Goal: Information Seeking & Learning: Learn about a topic

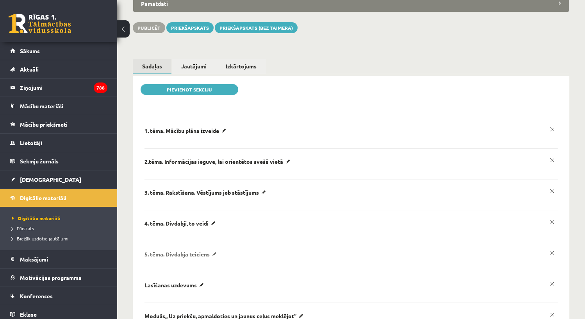
click at [214, 134] on p "5. tēma. Divdabja teiciens" at bounding box center [186, 130] width 84 height 7
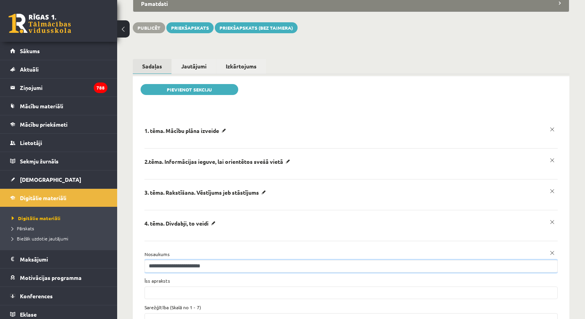
click at [176, 260] on input "**********" at bounding box center [350, 266] width 413 height 12
drag, startPoint x: 171, startPoint y: 253, endPoint x: 235, endPoint y: 255, distance: 64.1
click at [235, 260] on input "**********" at bounding box center [350, 266] width 413 height 12
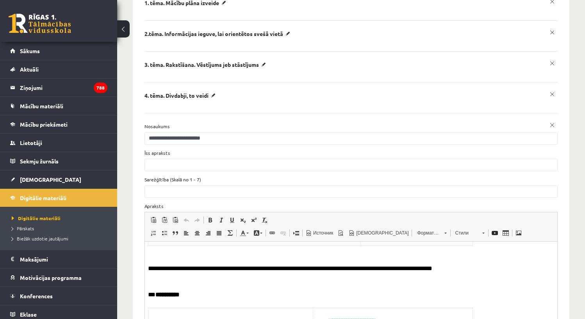
scroll to position [9, 0]
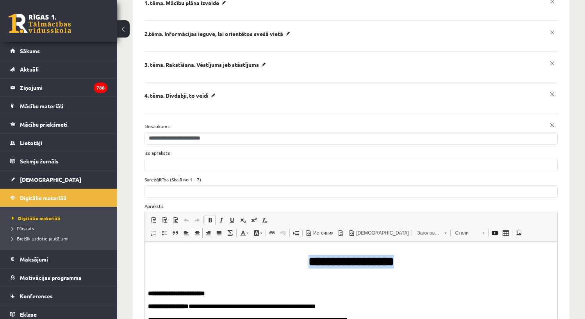
drag, startPoint x: 305, startPoint y: 261, endPoint x: 396, endPoint y: 263, distance: 90.2
click at [396, 263] on h1 "**********" at bounding box center [351, 254] width 406 height 27
click at [166, 217] on span at bounding box center [164, 220] width 6 height 6
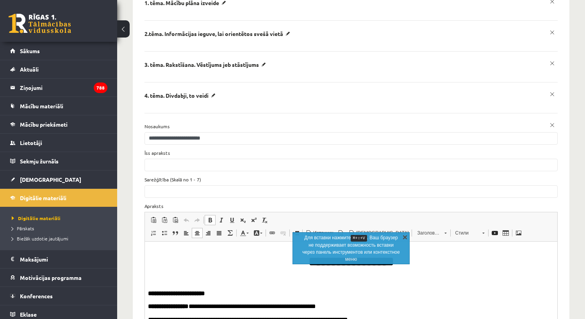
click at [404, 236] on link "X" at bounding box center [405, 237] width 8 height 8
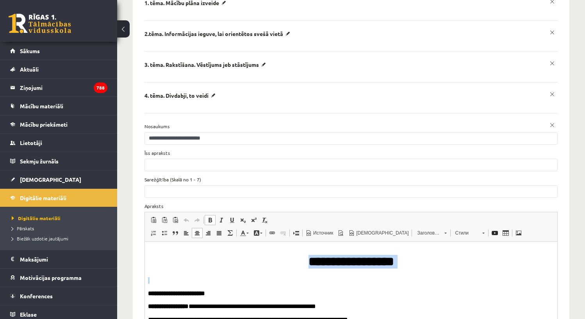
drag, startPoint x: 301, startPoint y: 261, endPoint x: 383, endPoint y: 270, distance: 81.7
click at [164, 217] on span at bounding box center [164, 220] width 6 height 6
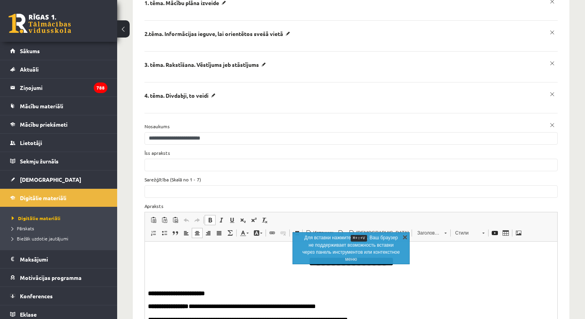
click at [406, 236] on link "X" at bounding box center [405, 237] width 8 height 8
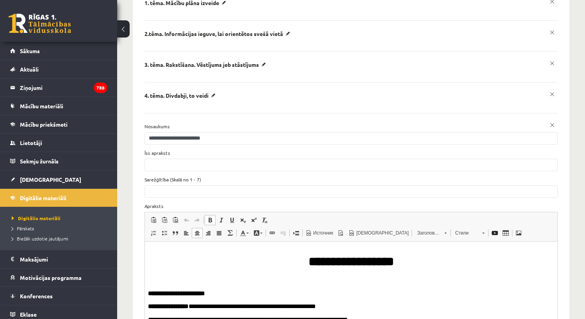
click at [412, 260] on h1 "**********" at bounding box center [351, 254] width 406 height 27
drag, startPoint x: 432, startPoint y: 264, endPoint x: 369, endPoint y: 265, distance: 62.5
click at [369, 265] on h1 "**********" at bounding box center [351, 254] width 406 height 27
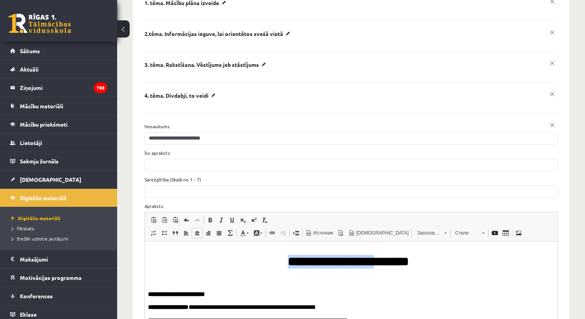
drag, startPoint x: 397, startPoint y: 266, endPoint x: 302, endPoint y: 264, distance: 95.7
click at [302, 264] on h1 "**********" at bounding box center [348, 255] width 400 height 28
click at [162, 217] on span at bounding box center [164, 220] width 6 height 6
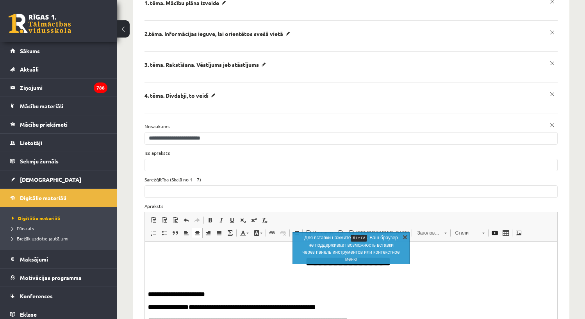
click at [408, 237] on link "X" at bounding box center [405, 237] width 8 height 8
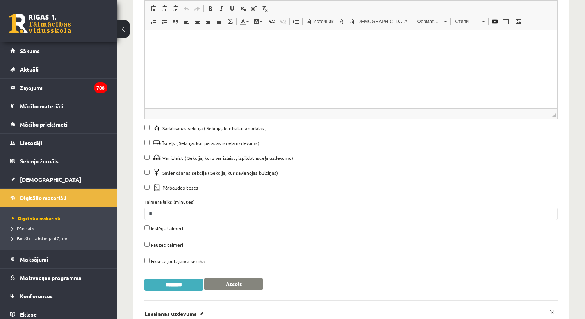
scroll to position [944, 0]
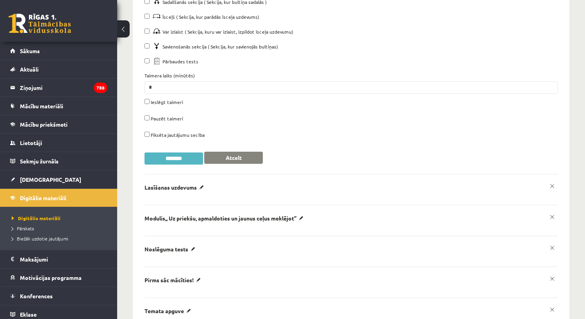
click at [175, 152] on input "********" at bounding box center [173, 158] width 59 height 12
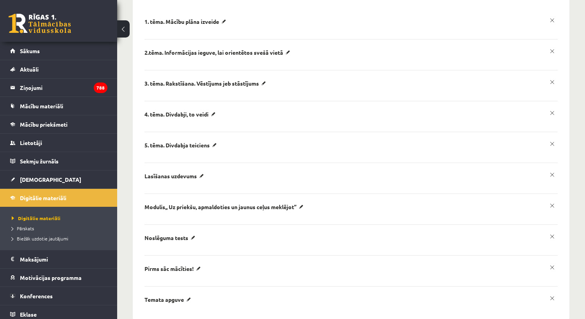
scroll to position [197, 0]
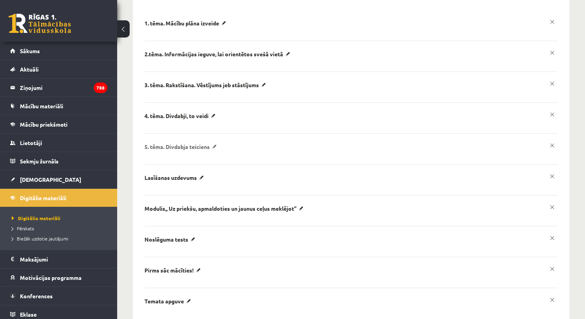
click at [178, 27] on p "5. tēma. Divdabja teiciens" at bounding box center [186, 23] width 84 height 7
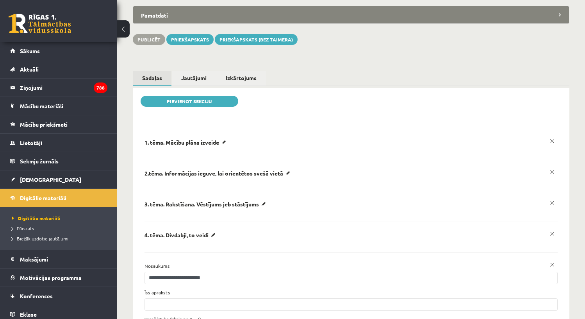
scroll to position [0, 0]
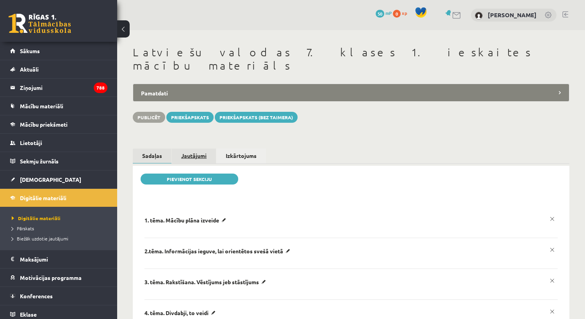
click at [192, 148] on link "Jautājumi" at bounding box center [194, 155] width 44 height 14
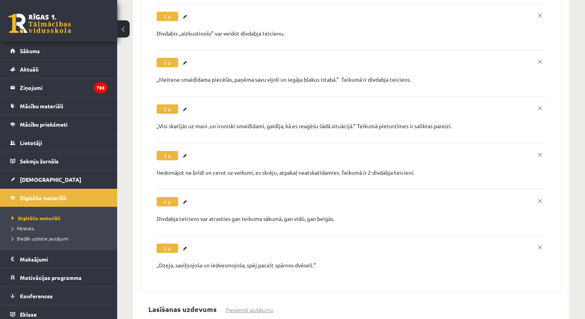
scroll to position [2926, 0]
click at [185, 243] on link "Labot" at bounding box center [186, 248] width 8 height 10
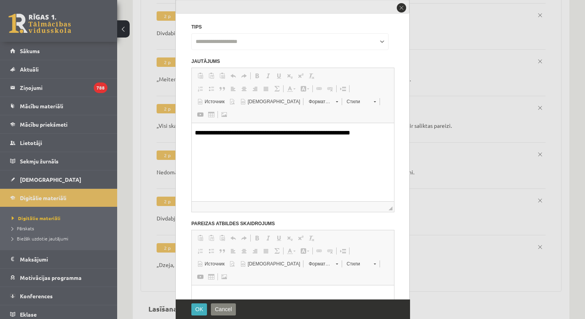
scroll to position [0, 0]
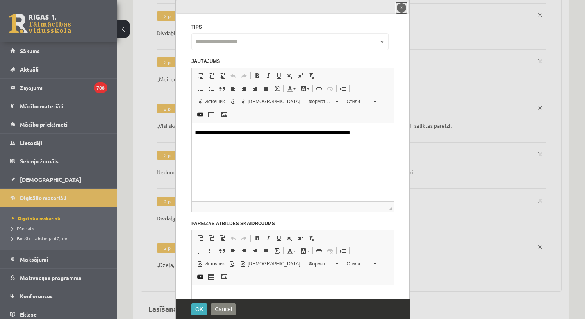
click at [402, 12] on button "close" at bounding box center [401, 7] width 11 height 11
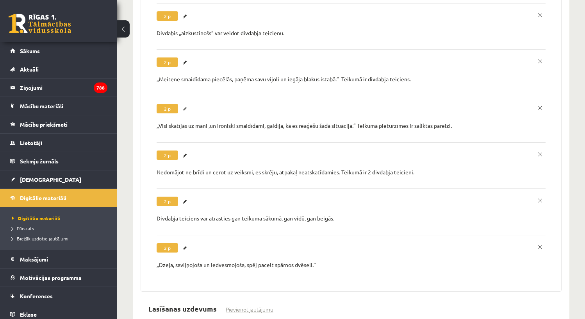
click at [185, 104] on link "Labot" at bounding box center [186, 109] width 8 height 10
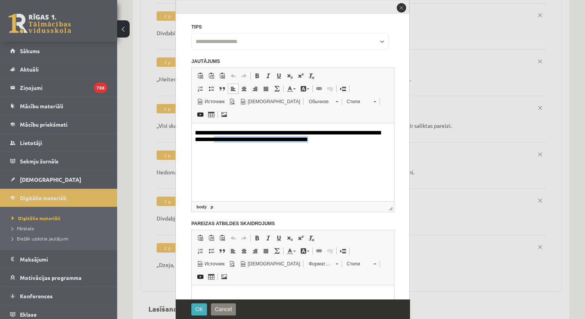
drag, startPoint x: 222, startPoint y: 140, endPoint x: 327, endPoint y: 146, distance: 104.8
click at [327, 146] on html "**********" at bounding box center [293, 136] width 202 height 27
click at [335, 150] on html "**********" at bounding box center [293, 136] width 202 height 27
click at [398, 9] on button "close" at bounding box center [401, 7] width 11 height 11
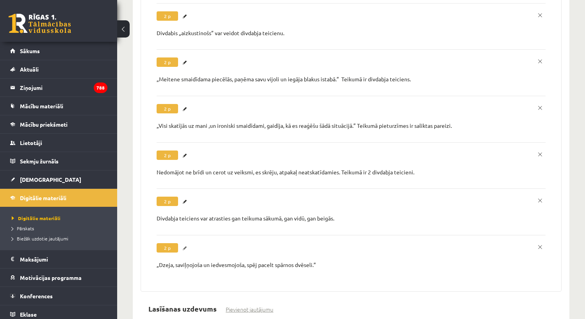
click at [184, 243] on link "Labot" at bounding box center [186, 248] width 8 height 10
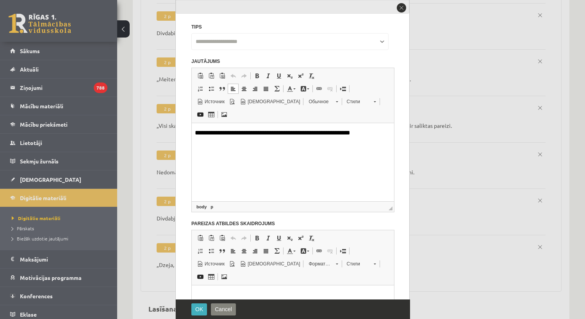
click at [369, 133] on p "**********" at bounding box center [290, 132] width 190 height 7
click at [214, 78] on span at bounding box center [211, 76] width 6 height 6
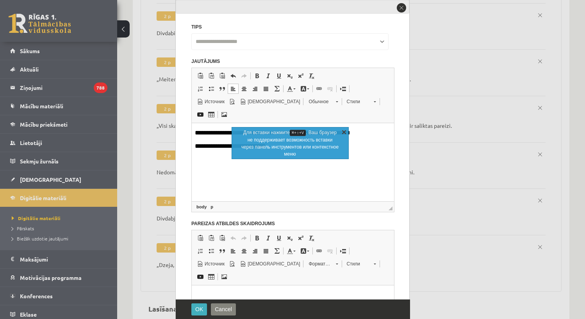
click at [346, 129] on link "X" at bounding box center [344, 132] width 8 height 8
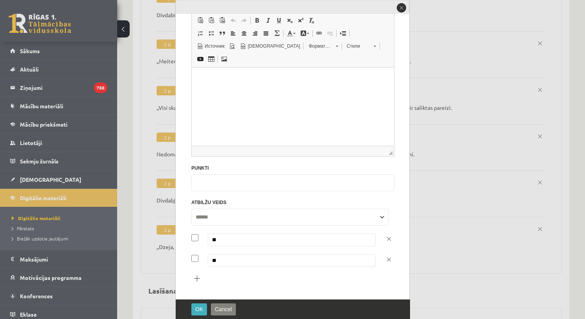
scroll to position [2954, 0]
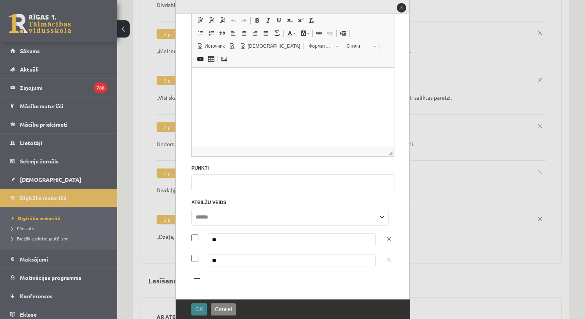
click at [198, 309] on span "OK" at bounding box center [199, 309] width 8 height 6
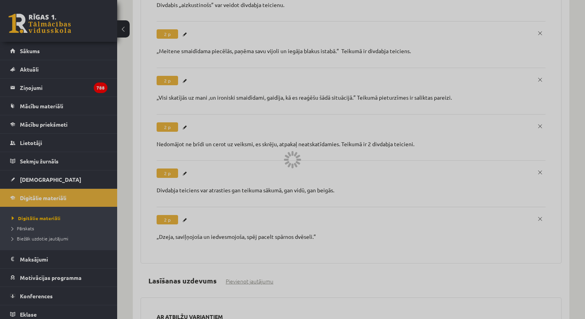
scroll to position [0, 0]
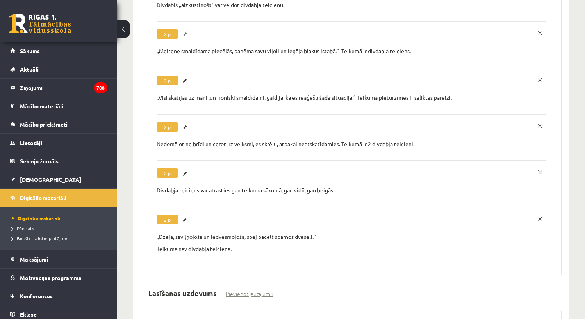
click at [186, 29] on link "Labot" at bounding box center [186, 34] width 8 height 10
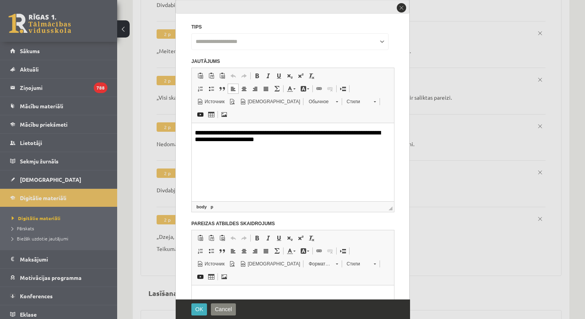
click at [217, 138] on p "**********" at bounding box center [290, 136] width 190 height 14
click at [201, 305] on button "OK" at bounding box center [199, 309] width 16 height 12
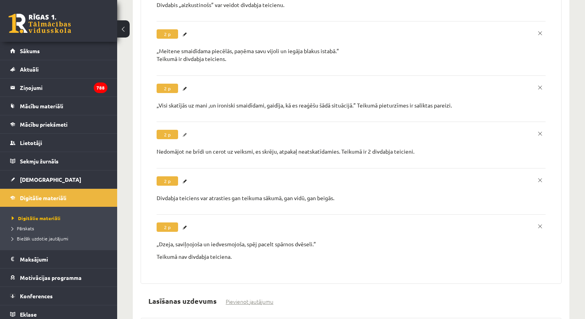
click at [184, 130] on link "Labot" at bounding box center [186, 135] width 8 height 10
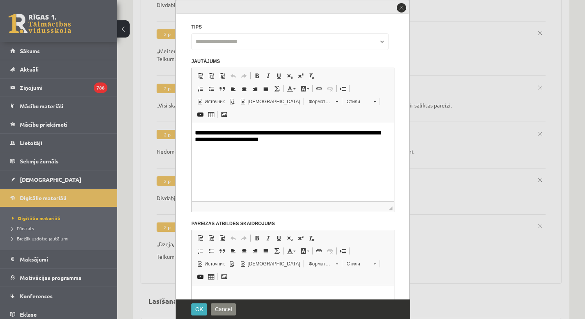
click at [196, 141] on p "**********" at bounding box center [290, 136] width 190 height 14
click at [201, 309] on span "OK" at bounding box center [199, 309] width 8 height 6
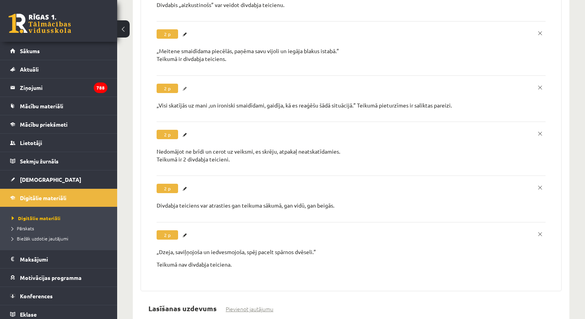
click at [186, 84] on link "Labot" at bounding box center [186, 89] width 8 height 10
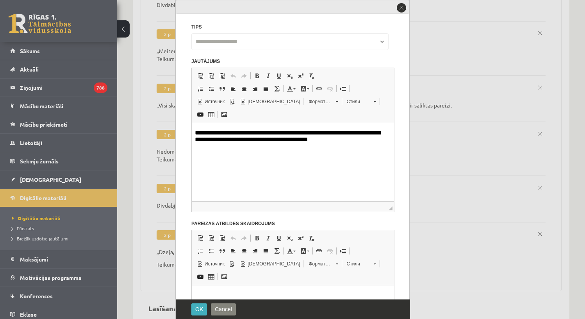
click at [223, 142] on p "**********" at bounding box center [290, 136] width 190 height 14
click at [196, 306] on span "OK" at bounding box center [199, 309] width 8 height 6
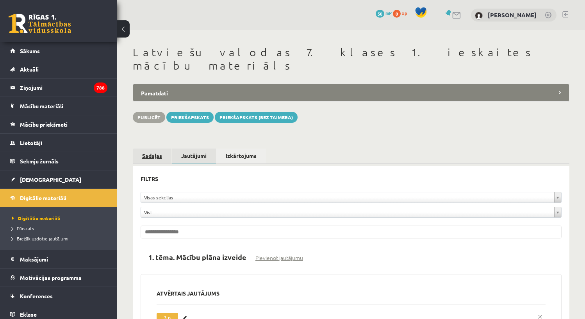
click at [151, 148] on link "Sadaļas" at bounding box center [152, 155] width 39 height 14
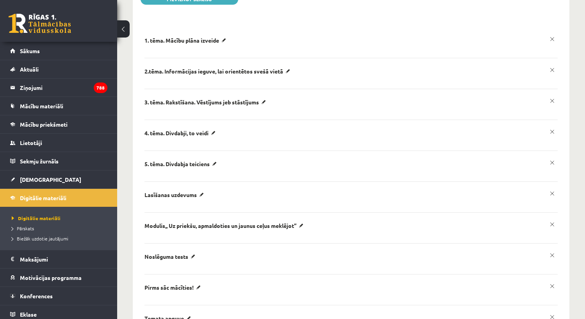
scroll to position [201, 0]
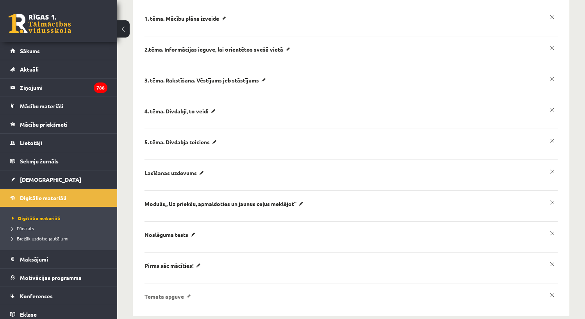
click at [174, 22] on p "Temata apguve" at bounding box center [186, 18] width 84 height 7
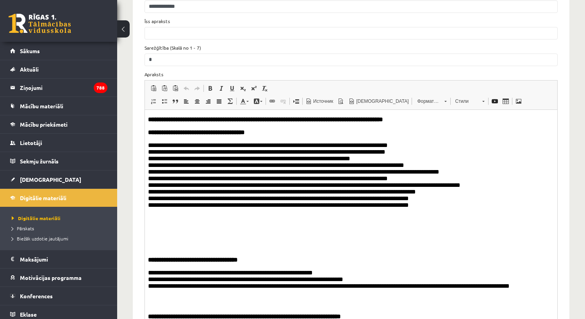
scroll to position [0, 0]
click at [295, 165] on p "**********" at bounding box center [351, 192] width 406 height 102
click at [384, 216] on p "**********" at bounding box center [351, 192] width 406 height 102
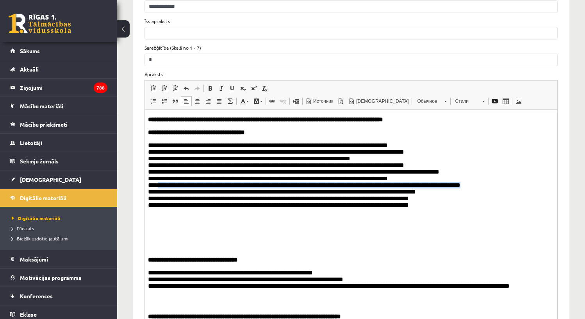
drag, startPoint x: 159, startPoint y: 215, endPoint x: 516, endPoint y: 216, distance: 357.3
click at [516, 216] on p "**********" at bounding box center [351, 192] width 406 height 102
click at [165, 85] on span at bounding box center [164, 88] width 6 height 6
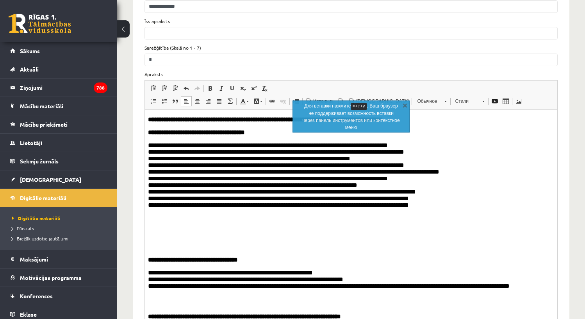
click at [241, 214] on p "**********" at bounding box center [351, 192] width 406 height 102
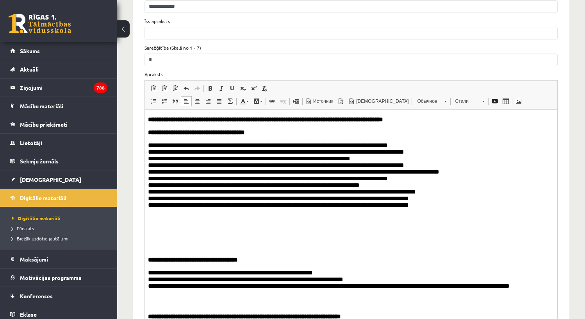
click at [159, 225] on p "**********" at bounding box center [351, 192] width 406 height 102
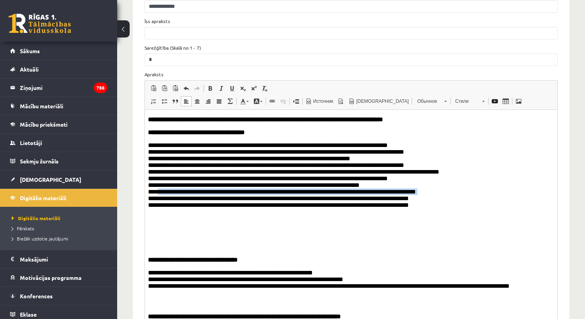
drag, startPoint x: 159, startPoint y: 225, endPoint x: 436, endPoint y: 223, distance: 277.6
click at [436, 223] on p "**********" at bounding box center [351, 192] width 406 height 102
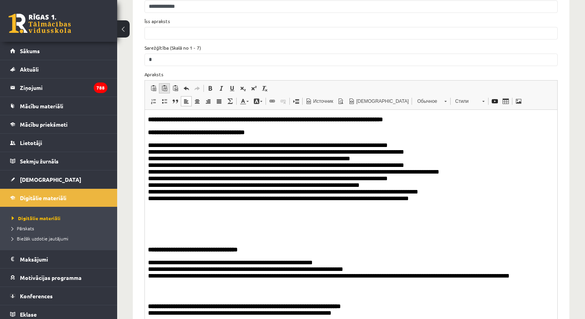
click at [165, 85] on span at bounding box center [164, 88] width 6 height 6
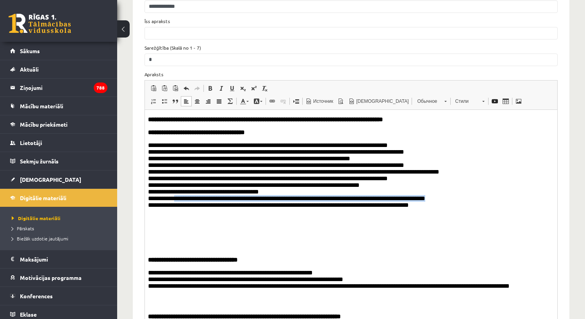
drag, startPoint x: 158, startPoint y: 234, endPoint x: 426, endPoint y: 235, distance: 267.9
click at [426, 235] on p "**********" at bounding box center [351, 192] width 406 height 102
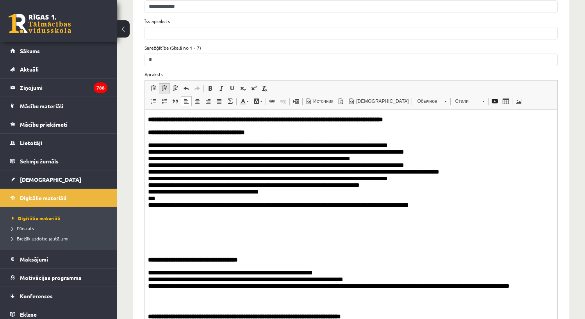
click at [164, 85] on span at bounding box center [164, 88] width 6 height 6
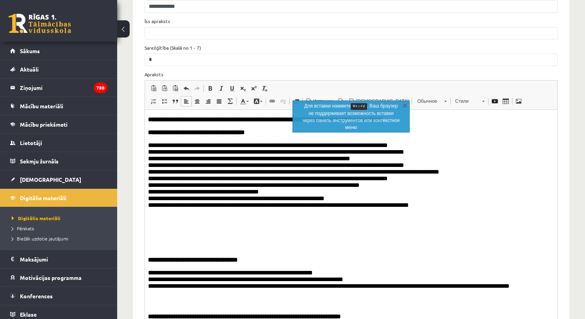
click at [283, 226] on p "**********" at bounding box center [351, 192] width 406 height 102
click at [387, 213] on p "**********" at bounding box center [351, 192] width 406 height 102
click at [464, 232] on p "**********" at bounding box center [351, 192] width 406 height 102
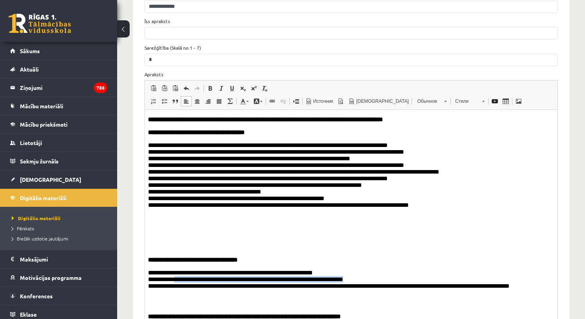
drag, startPoint x: 179, startPoint y: 295, endPoint x: 364, endPoint y: 294, distance: 184.7
click at [364, 294] on p "**********" at bounding box center [351, 287] width 406 height 37
click at [165, 85] on span at bounding box center [164, 88] width 6 height 6
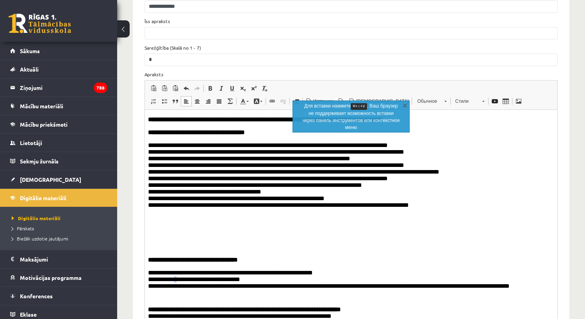
click at [181, 294] on p "**********" at bounding box center [351, 284] width 406 height 30
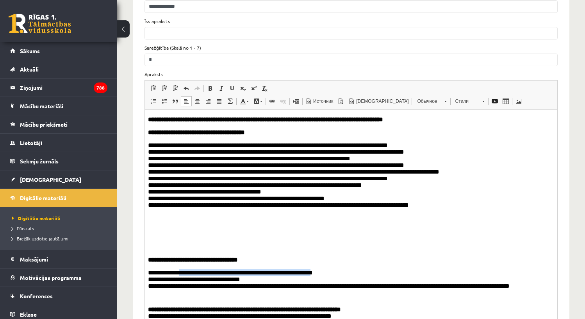
drag, startPoint x: 183, startPoint y: 285, endPoint x: 321, endPoint y: 282, distance: 137.9
click at [321, 282] on p "**********" at bounding box center [351, 284] width 406 height 30
click at [166, 85] on span at bounding box center [164, 88] width 6 height 6
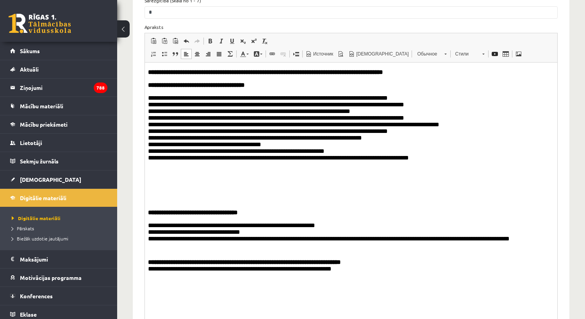
scroll to position [557, 0]
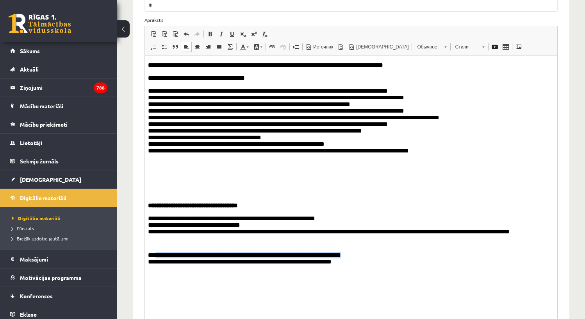
drag, startPoint x: 158, startPoint y: 267, endPoint x: 374, endPoint y: 266, distance: 215.9
click at [341, 257] on strong "**********" at bounding box center [244, 254] width 193 height 6
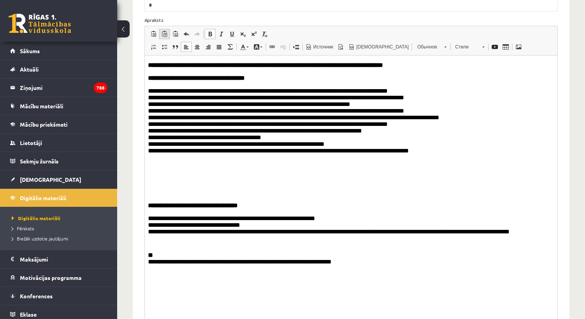
click at [164, 31] on span at bounding box center [164, 34] width 6 height 6
click at [374, 120] on p "**********" at bounding box center [351, 138] width 406 height 102
click at [425, 128] on p "**********" at bounding box center [351, 138] width 406 height 102
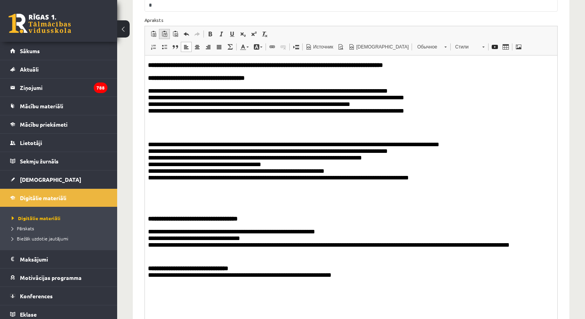
click at [166, 31] on span at bounding box center [164, 34] width 6 height 6
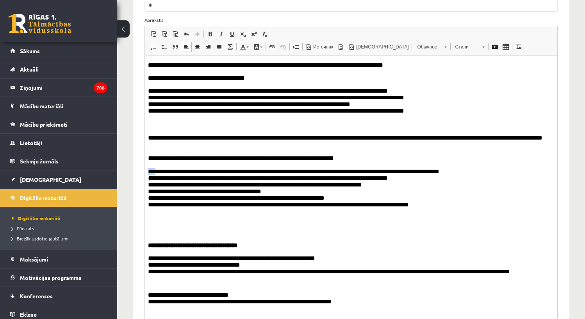
drag, startPoint x: 148, startPoint y: 178, endPoint x: 155, endPoint y: 180, distance: 6.7
click at [155, 180] on p "**********" at bounding box center [351, 198] width 406 height 61
drag, startPoint x: 150, startPoint y: 231, endPoint x: 157, endPoint y: 231, distance: 7.0
click at [157, 228] on p "**********" at bounding box center [351, 198] width 406 height 61
copy p "***"
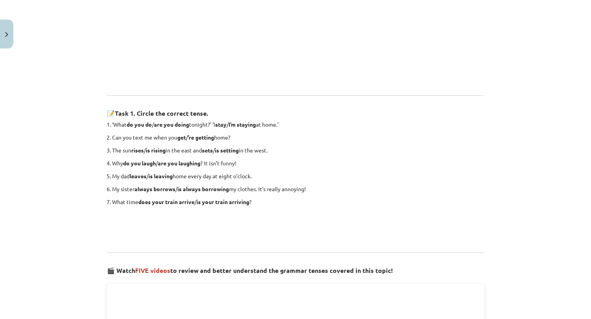
scroll to position [766, 0]
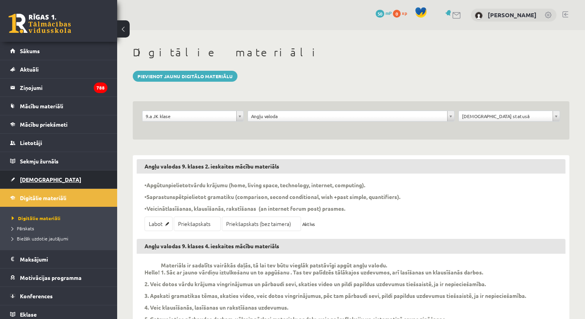
scroll to position [235, 0]
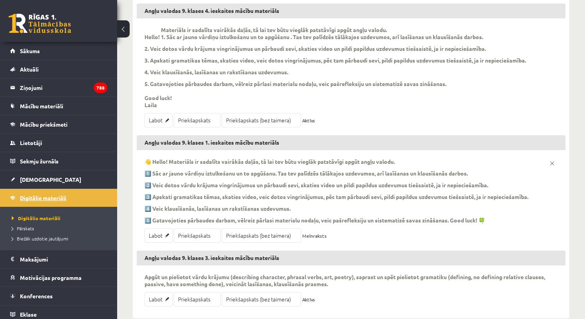
click at [50, 198] on span "Digitālie materiāli" at bounding box center [43, 197] width 46 height 7
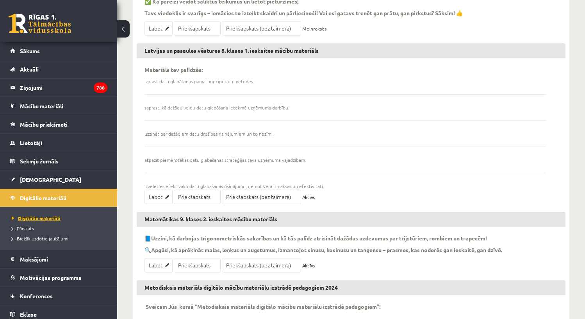
click at [55, 219] on span "Digitālie materiāli" at bounding box center [36, 218] width 49 height 6
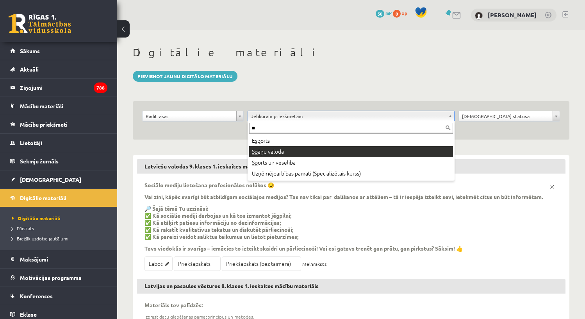
type input "**"
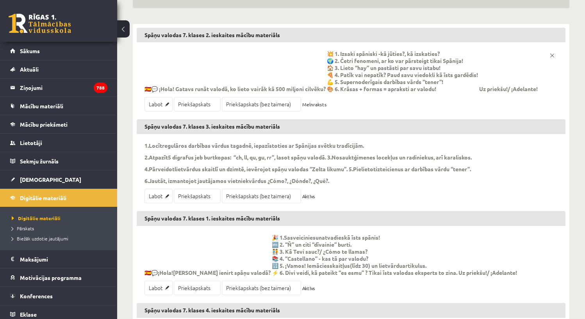
scroll to position [217, 0]
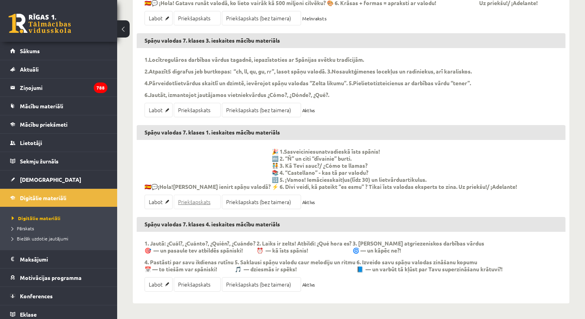
click at [195, 202] on link "Priekšapskats" at bounding box center [197, 201] width 47 height 14
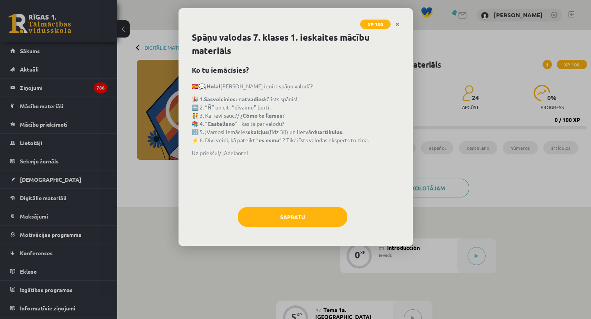
click at [309, 204] on div "Spāņu valodas 7. klases 1. ieskaites mācību materiāls Ko tu iemācīsies? 🇪🇸💬 ¡Ho…" at bounding box center [295, 138] width 234 height 215
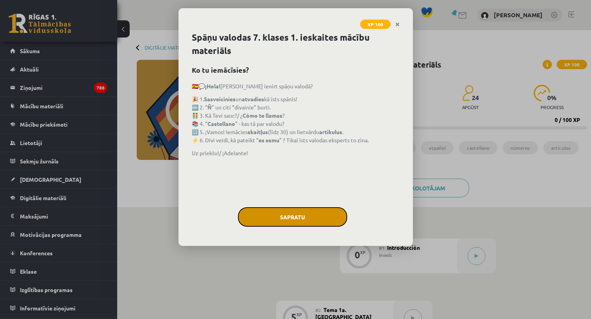
click at [308, 211] on button "Sapratu" at bounding box center [292, 217] width 109 height 20
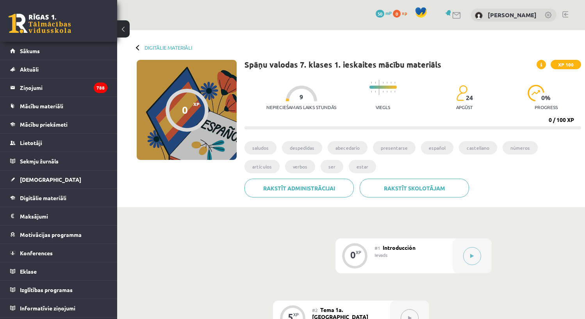
scroll to position [13, 0]
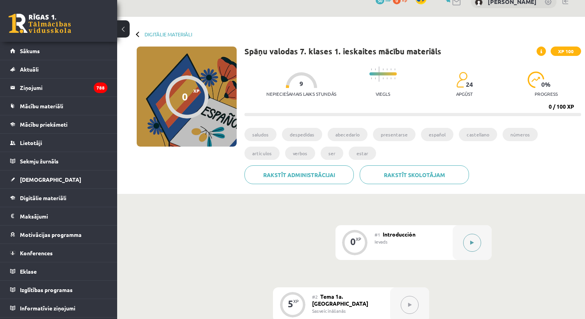
click at [476, 239] on button at bounding box center [472, 242] width 18 height 18
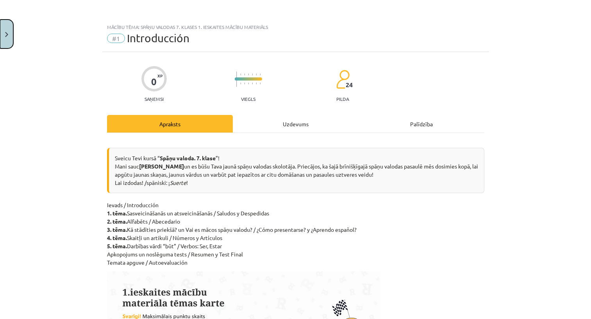
click at [10, 33] on button "Close" at bounding box center [6, 34] width 13 height 29
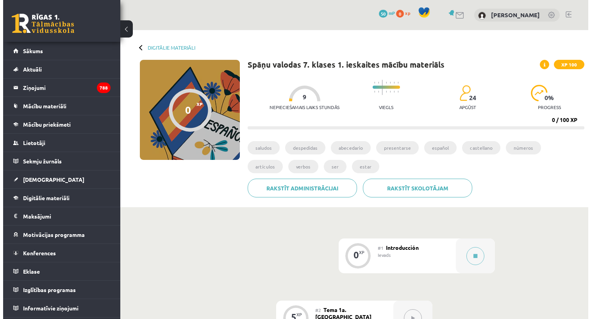
scroll to position [137, 0]
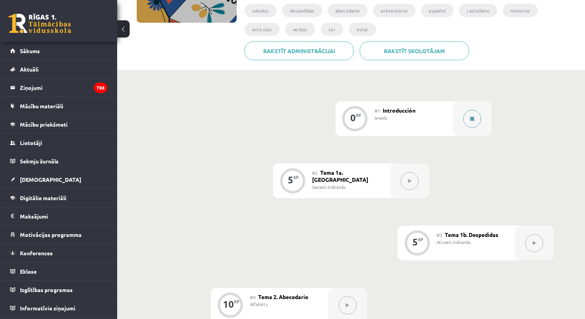
click at [472, 118] on icon at bounding box center [472, 118] width 4 height 5
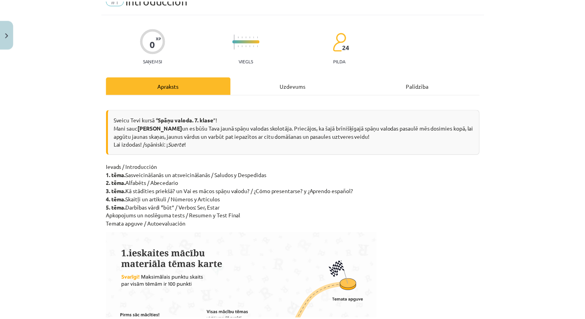
scroll to position [38, 0]
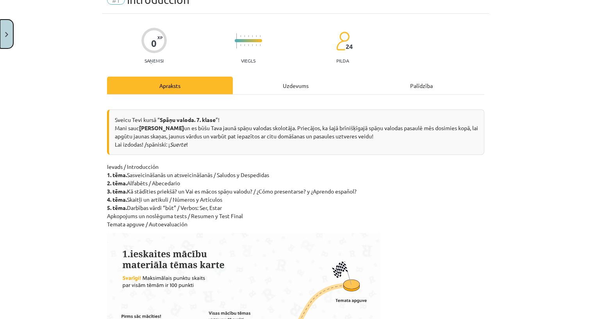
click at [7, 35] on img "Close" at bounding box center [6, 34] width 3 height 5
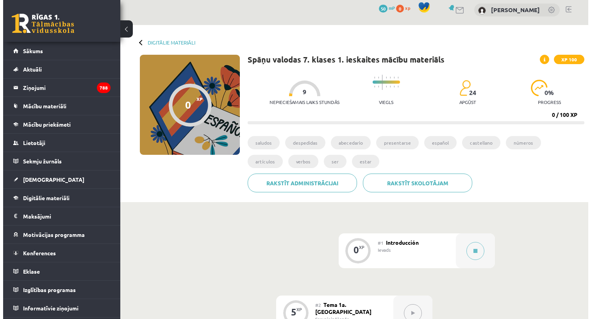
scroll to position [0, 0]
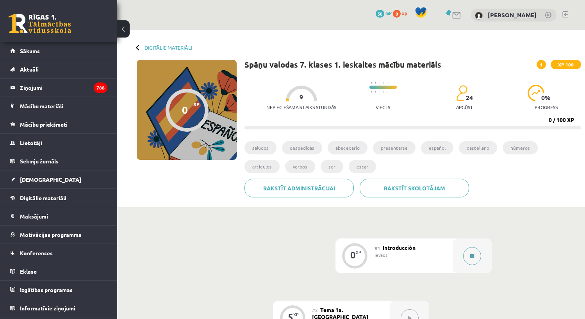
click at [470, 253] on icon at bounding box center [472, 255] width 4 height 5
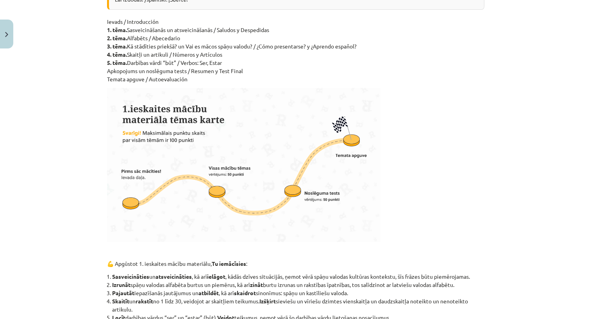
scroll to position [196, 0]
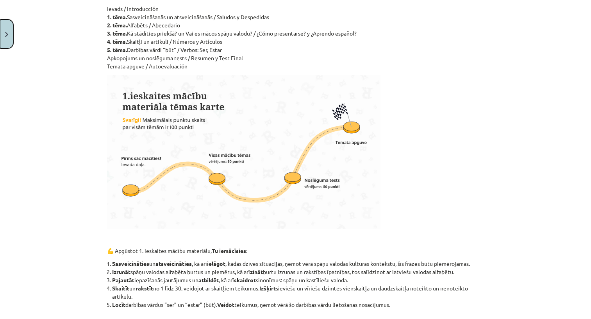
click at [7, 31] on button "Close" at bounding box center [6, 34] width 13 height 29
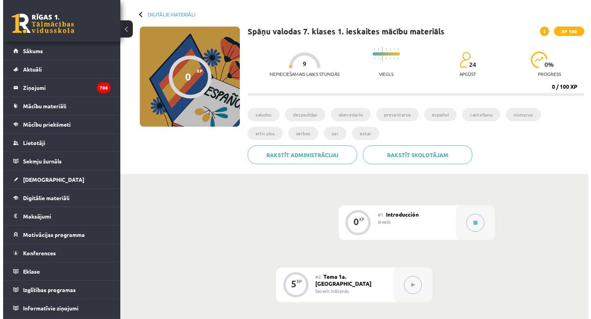
scroll to position [0, 0]
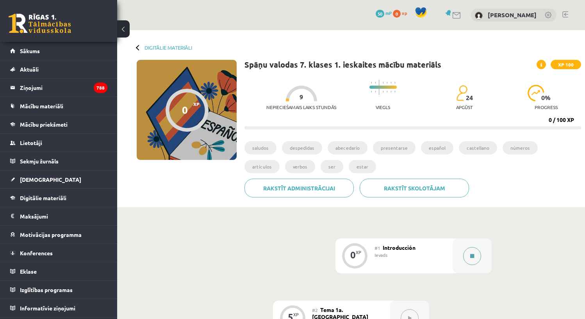
click at [474, 255] on button at bounding box center [472, 256] width 18 height 18
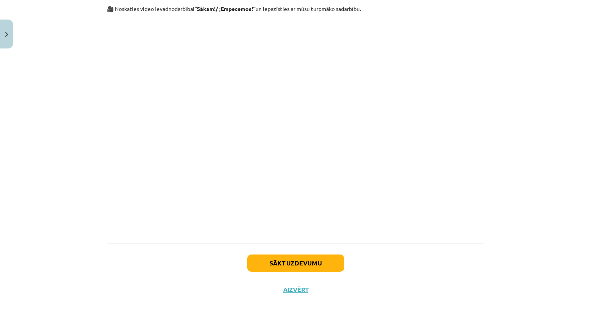
scroll to position [695, 0]
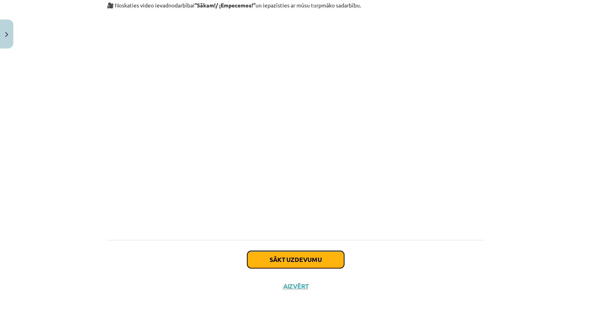
click at [315, 262] on button "Sākt uzdevumu" at bounding box center [295, 259] width 97 height 17
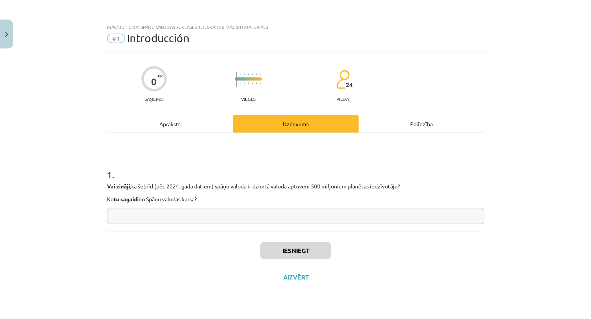
click at [240, 215] on input "text" at bounding box center [295, 216] width 377 height 16
type input "**"
click at [281, 248] on button "Iesniegt" at bounding box center [295, 250] width 71 height 17
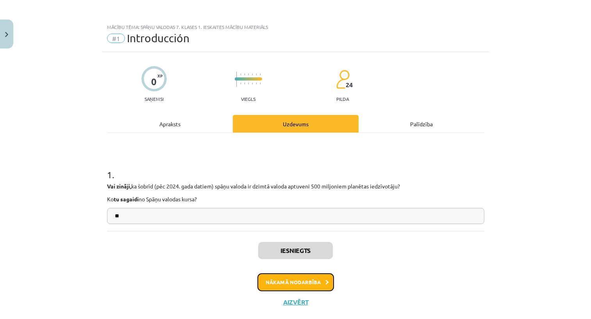
click at [305, 280] on button "Nākamā nodarbība" at bounding box center [295, 282] width 77 height 18
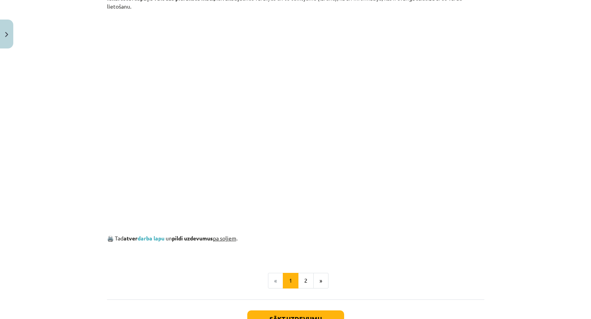
scroll to position [444, 0]
click at [157, 239] on link "darba lapu" at bounding box center [150, 236] width 27 height 7
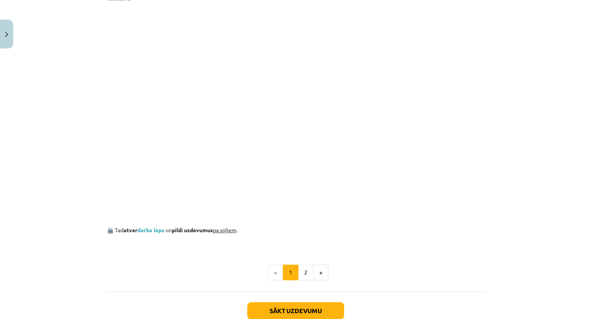
scroll to position [453, 0]
click at [308, 271] on button "2" at bounding box center [306, 271] width 16 height 16
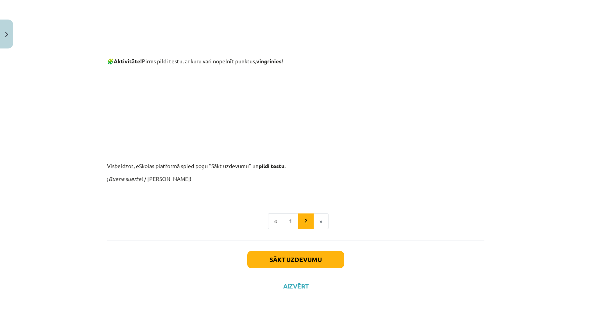
scroll to position [339, 0]
click at [313, 261] on button "Sākt uzdevumu" at bounding box center [295, 259] width 97 height 17
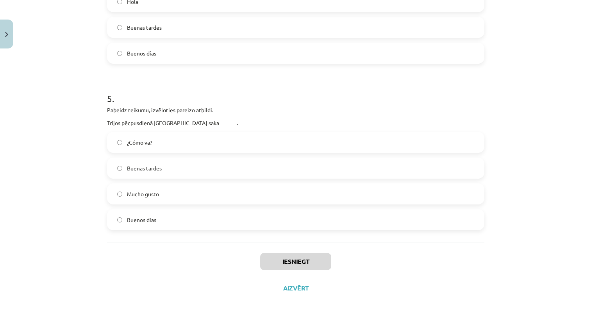
scroll to position [743, 0]
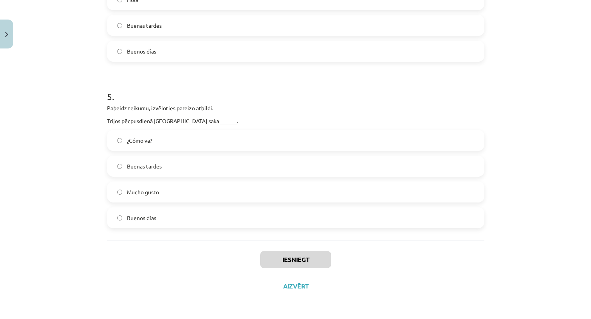
click at [280, 196] on label "Mucho gusto" at bounding box center [296, 192] width 376 height 20
click at [289, 257] on button "Iesniegt" at bounding box center [295, 259] width 71 height 17
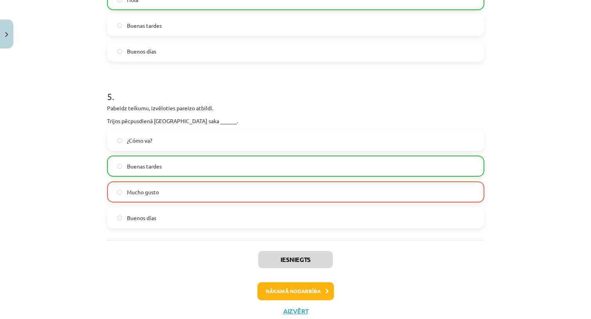
scroll to position [742, 0]
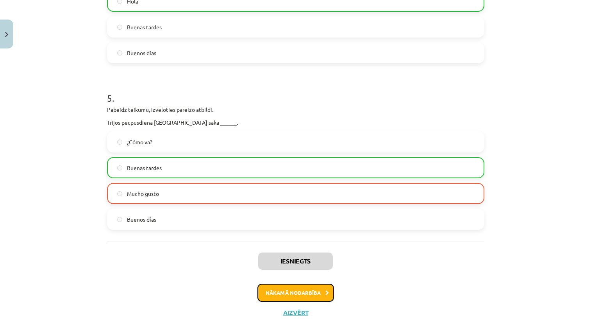
click at [287, 294] on button "Nākamā nodarbība" at bounding box center [295, 292] width 77 height 18
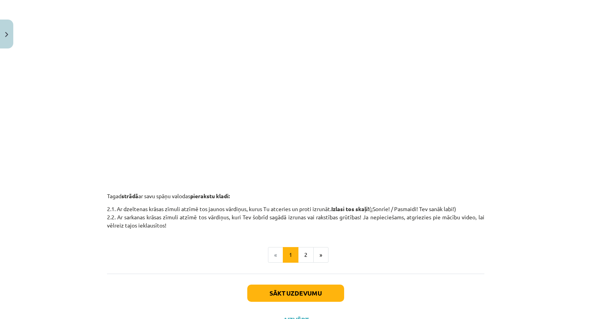
scroll to position [283, 0]
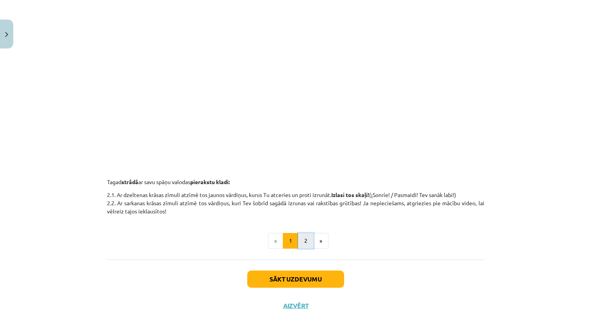
click at [305, 241] on button "2" at bounding box center [306, 241] width 16 height 16
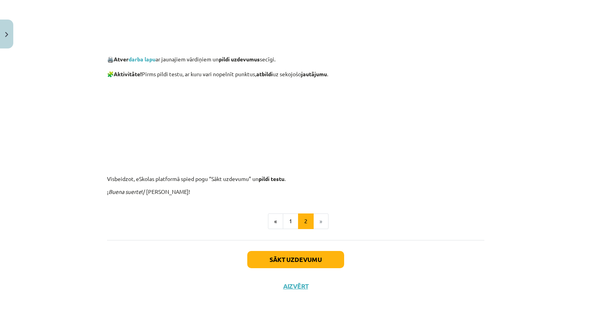
scroll to position [362, 0]
click at [300, 258] on button "Sākt uzdevumu" at bounding box center [295, 259] width 97 height 17
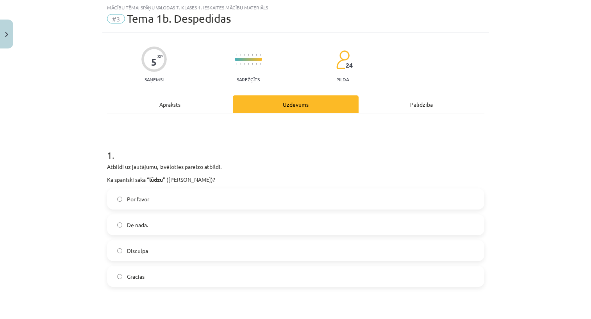
scroll to position [20, 0]
click at [263, 213] on div "Por favor De nada. Disculpa Gracias" at bounding box center [295, 237] width 377 height 98
click at [250, 226] on label "De nada." at bounding box center [296, 225] width 376 height 20
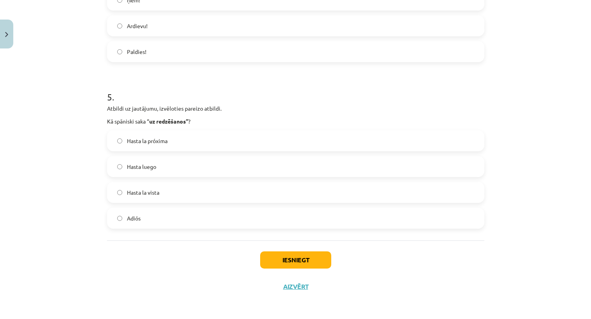
scroll to position [743, 0]
click at [301, 259] on button "Iesniegt" at bounding box center [295, 259] width 71 height 17
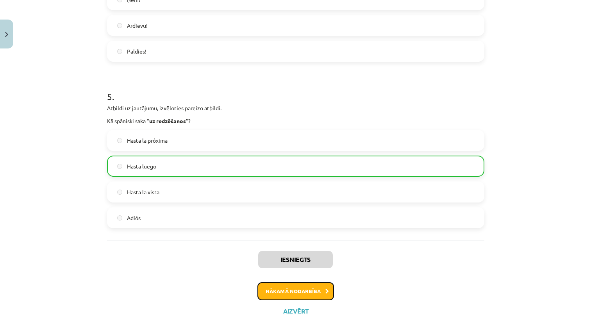
click at [299, 288] on button "Nākamā nodarbība" at bounding box center [295, 291] width 77 height 18
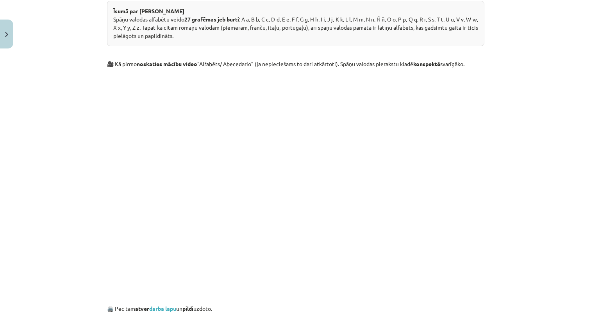
scroll to position [469, 0]
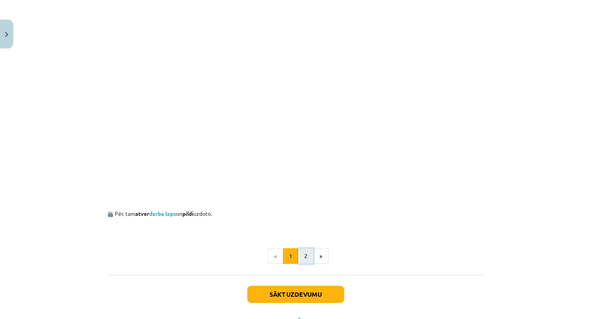
click at [305, 259] on button "2" at bounding box center [306, 256] width 16 height 16
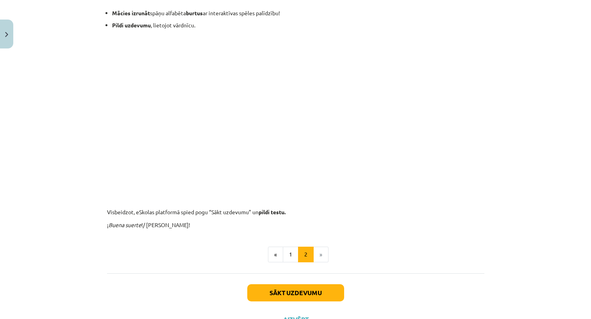
scroll to position [437, 0]
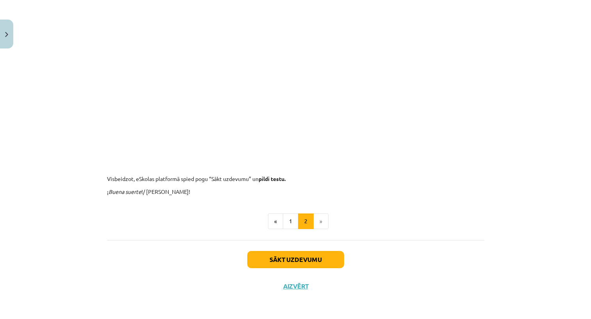
click at [318, 222] on li "»" at bounding box center [321, 221] width 15 height 16
click at [314, 260] on button "Sākt uzdevumu" at bounding box center [295, 259] width 97 height 17
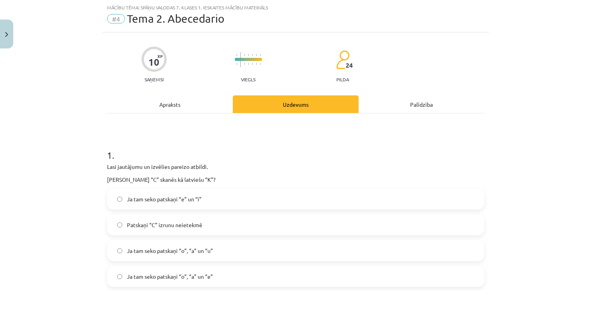
click at [243, 214] on div "Patskaņi “C” izrunu neietekmē" at bounding box center [295, 224] width 377 height 21
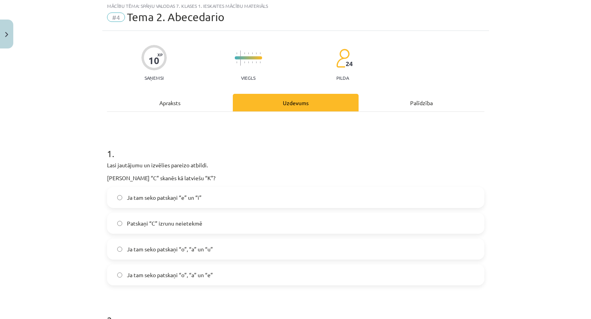
click at [242, 222] on label "Patskaņi “C” izrunu neietekmē" at bounding box center [296, 223] width 376 height 20
click at [342, 173] on div "Lasi jautājumu un izvēlies pareizo atbildi. Kad burts “C” skanēs kā latviešu “K…" at bounding box center [295, 171] width 377 height 21
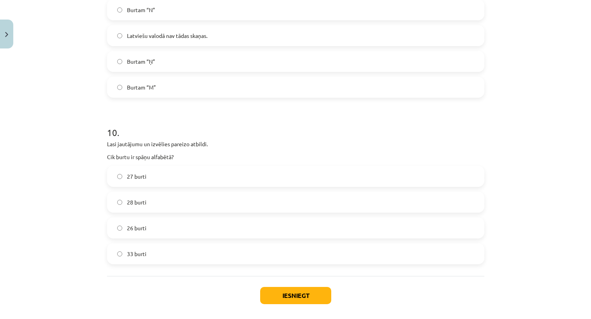
scroll to position [1575, 0]
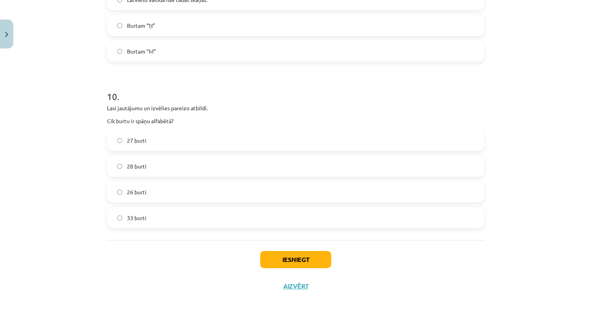
click at [333, 169] on label "28 burti" at bounding box center [296, 166] width 376 height 20
click at [316, 257] on button "Iesniegt" at bounding box center [295, 259] width 71 height 17
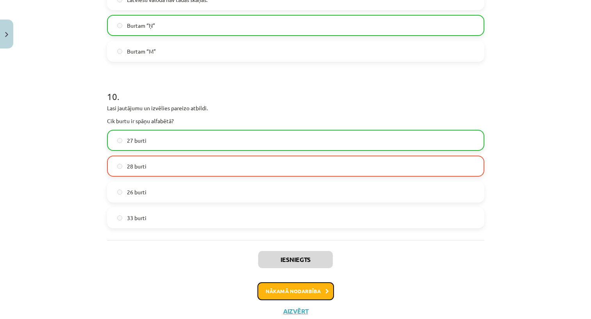
click at [282, 291] on button "Nākamā nodarbība" at bounding box center [295, 291] width 77 height 18
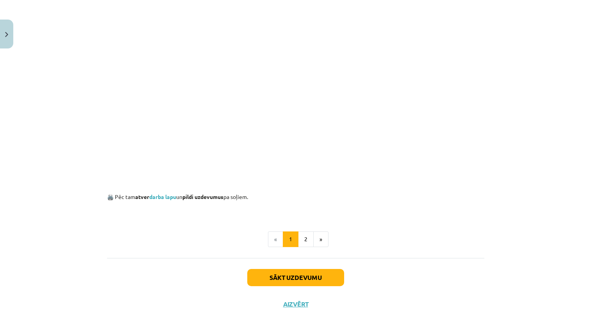
scroll to position [474, 0]
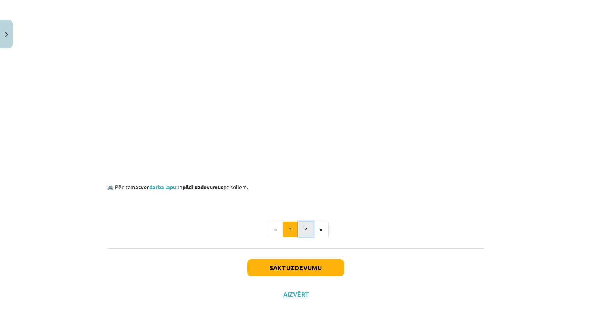
click at [304, 230] on button "2" at bounding box center [306, 229] width 16 height 16
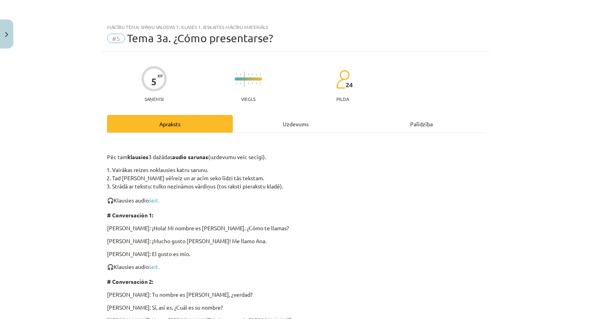
scroll to position [2, 0]
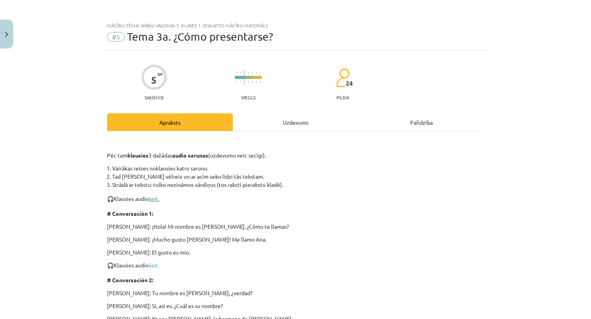
click at [154, 198] on link "šeit." at bounding box center [154, 198] width 11 height 7
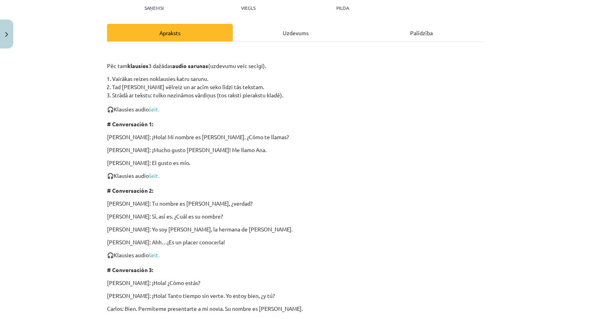
scroll to position [98, 0]
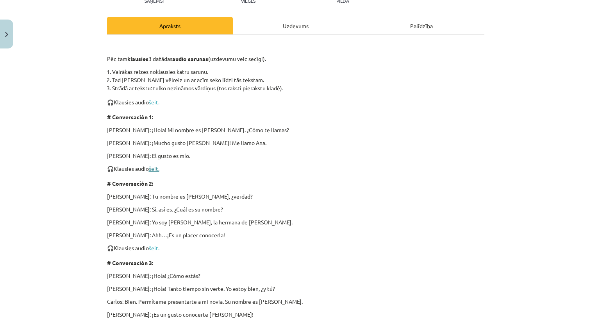
click at [151, 168] on link "šeit." at bounding box center [154, 168] width 11 height 7
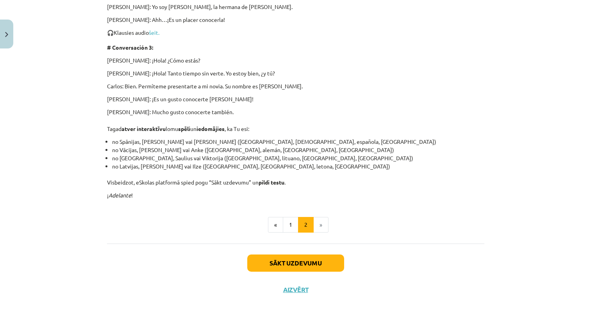
scroll to position [316, 0]
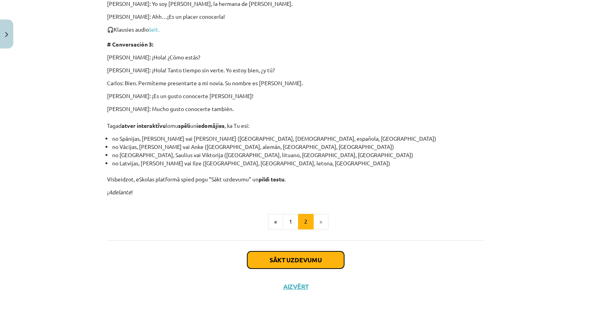
click at [314, 260] on button "Sākt uzdevumu" at bounding box center [295, 259] width 97 height 17
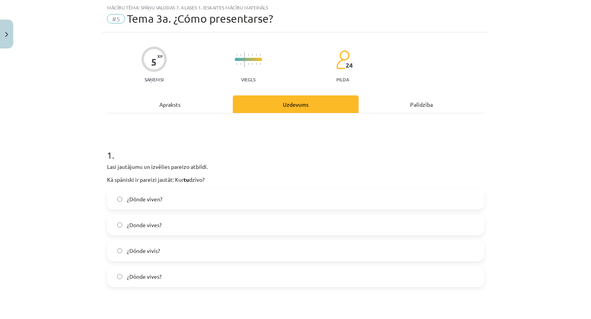
click at [257, 221] on label "¿Donde vives?" at bounding box center [296, 225] width 376 height 20
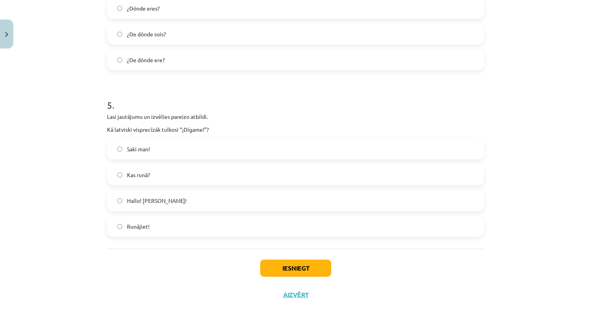
scroll to position [743, 0]
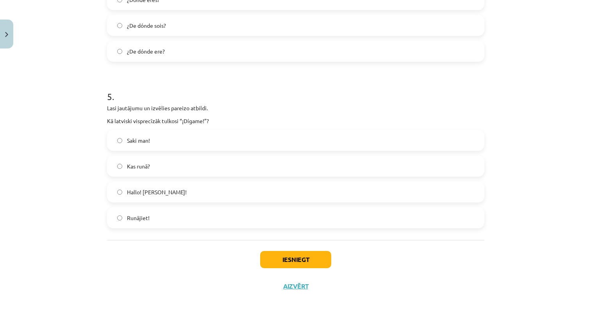
click at [296, 179] on div "Saki man! Kas runā? Hallo! jeb Klausos! Runājiet!" at bounding box center [295, 179] width 377 height 98
click at [294, 256] on button "Iesniegt" at bounding box center [295, 259] width 71 height 17
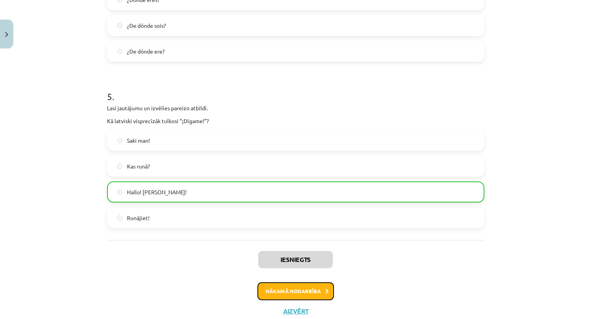
click at [293, 287] on button "Nākamā nodarbība" at bounding box center [295, 291] width 77 height 18
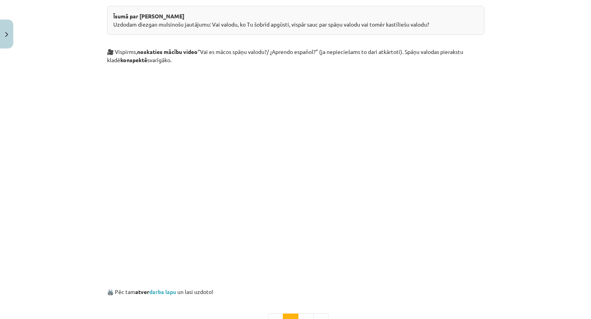
scroll to position [273, 0]
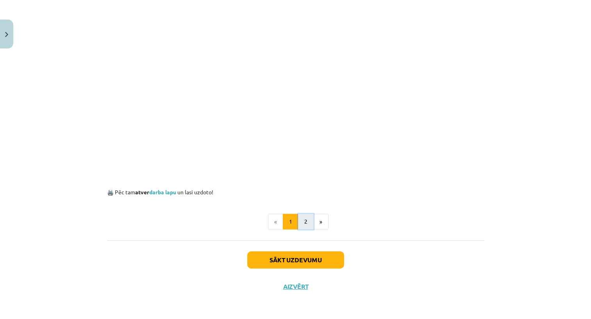
click at [302, 223] on button "2" at bounding box center [306, 222] width 16 height 16
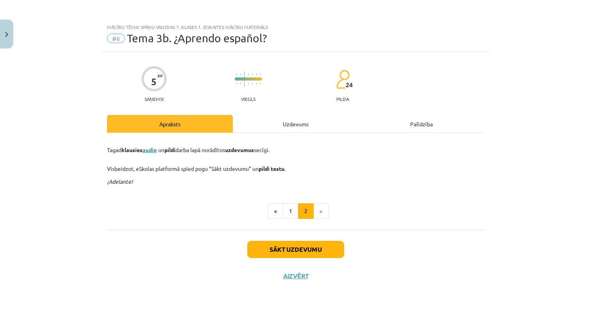
click at [150, 150] on link "audio" at bounding box center [150, 149] width 14 height 7
click at [293, 249] on button "Sākt uzdevumu" at bounding box center [295, 249] width 97 height 17
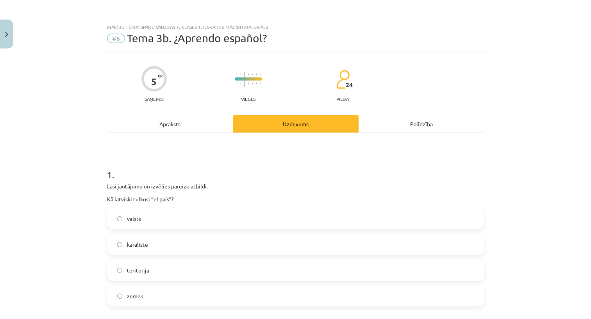
click at [171, 227] on label "valsts" at bounding box center [296, 219] width 376 height 20
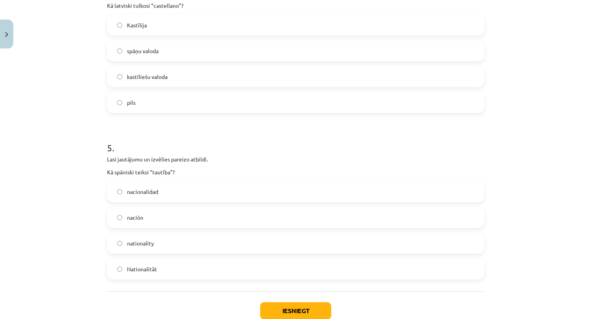
scroll to position [743, 0]
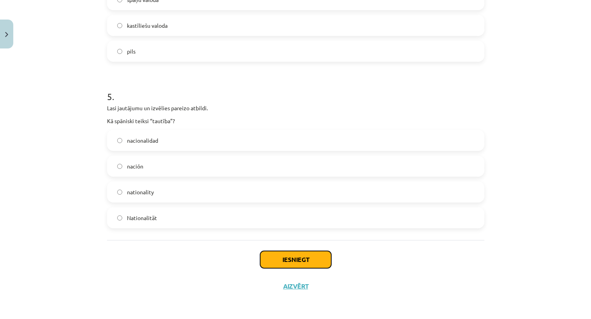
click at [281, 261] on button "Iesniegt" at bounding box center [295, 259] width 71 height 17
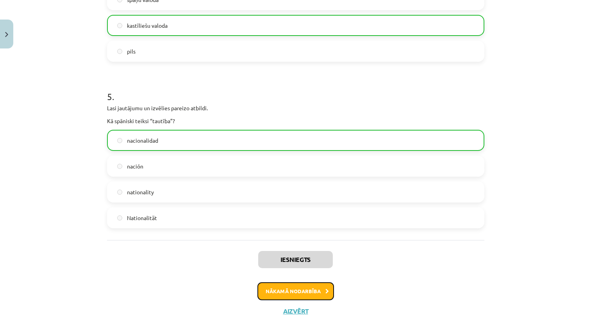
click at [285, 291] on button "Nākamā nodarbība" at bounding box center [295, 291] width 77 height 18
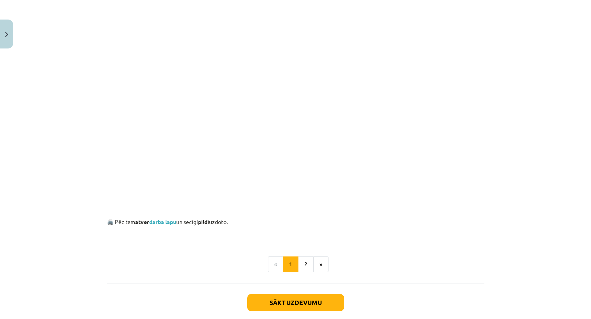
scroll to position [490, 0]
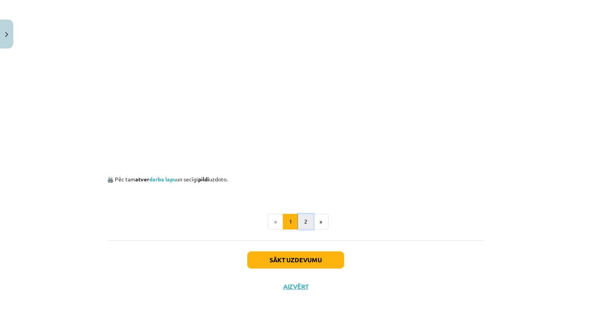
click at [302, 220] on button "2" at bounding box center [306, 222] width 16 height 16
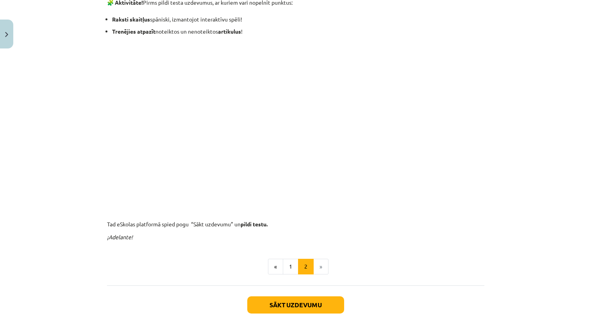
scroll to position [151, 0]
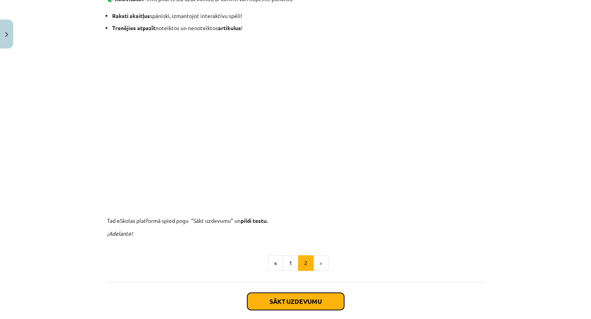
click at [289, 298] on button "Sākt uzdevumu" at bounding box center [295, 300] width 97 height 17
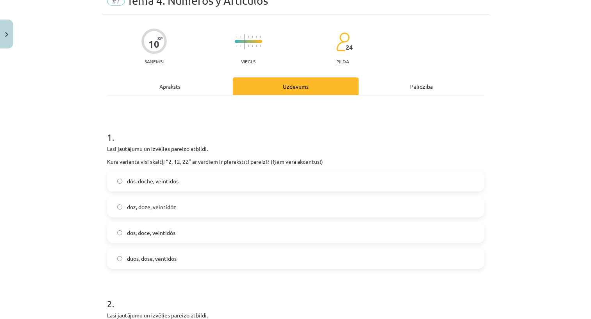
scroll to position [20, 0]
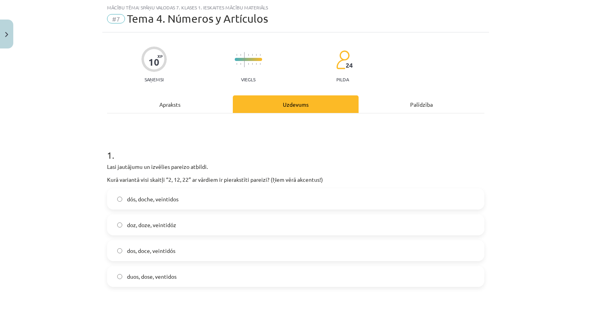
click at [241, 230] on label "doz, doze, veintidóz" at bounding box center [296, 225] width 376 height 20
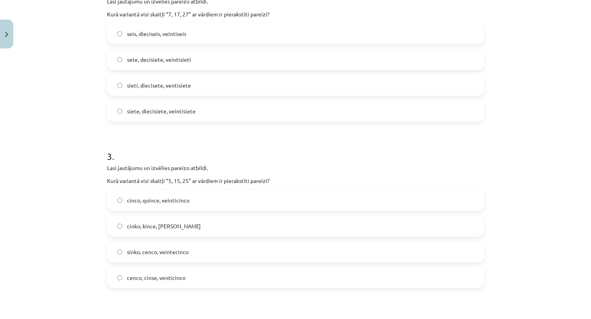
scroll to position [409, 0]
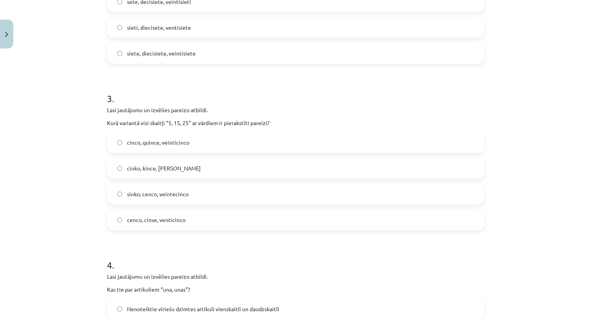
click at [241, 166] on label "cinko, kince, veinticinko" at bounding box center [296, 168] width 376 height 20
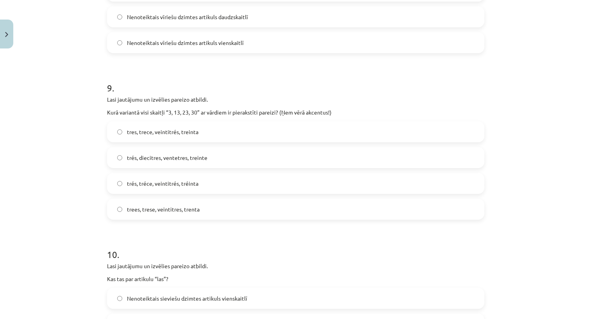
scroll to position [1575, 0]
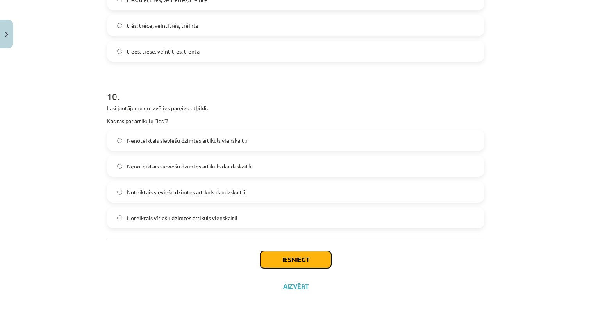
click at [269, 261] on button "Iesniegt" at bounding box center [295, 259] width 71 height 17
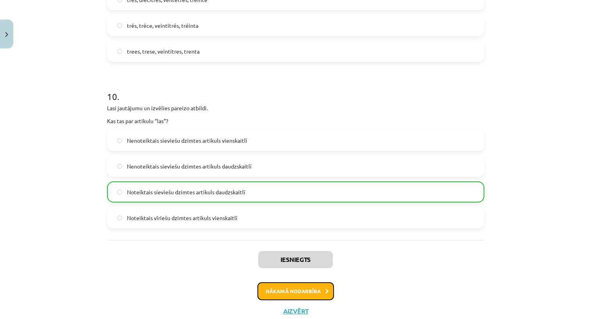
click at [286, 288] on button "Nākamā nodarbība" at bounding box center [295, 291] width 77 height 18
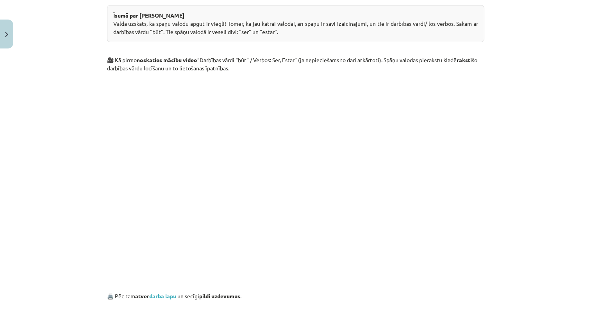
scroll to position [481, 0]
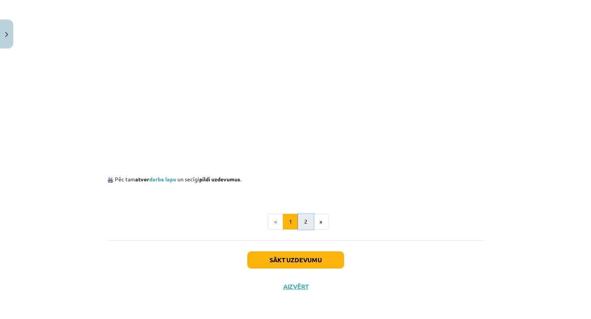
click at [301, 224] on button "2" at bounding box center [306, 222] width 16 height 16
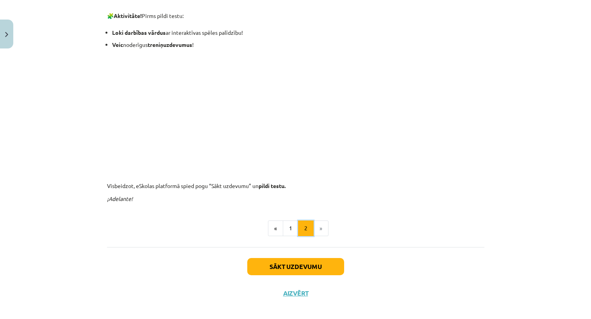
scroll to position [152, 0]
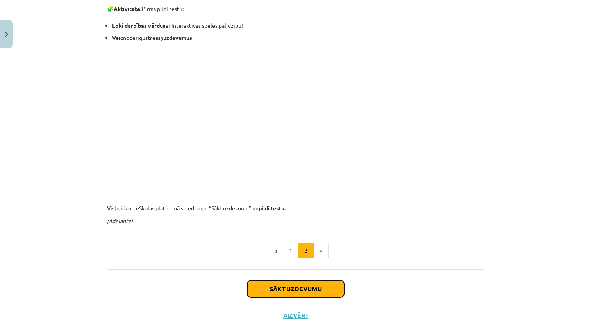
click at [294, 293] on button "Sākt uzdevumu" at bounding box center [295, 288] width 97 height 17
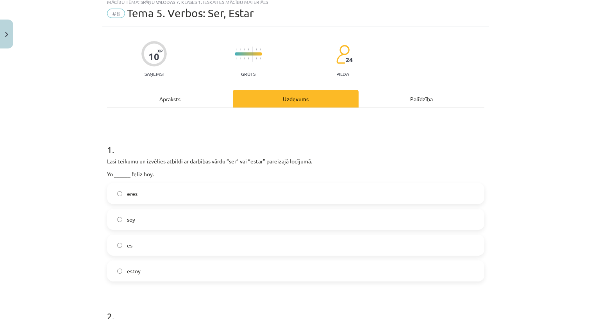
scroll to position [20, 0]
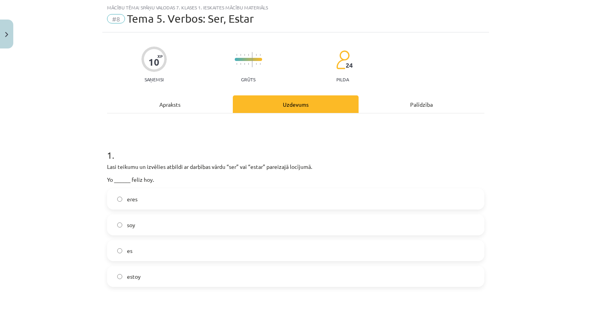
click at [269, 229] on label "soy" at bounding box center [296, 225] width 376 height 20
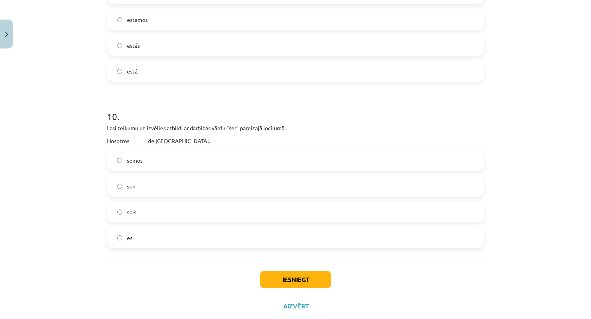
scroll to position [1575, 0]
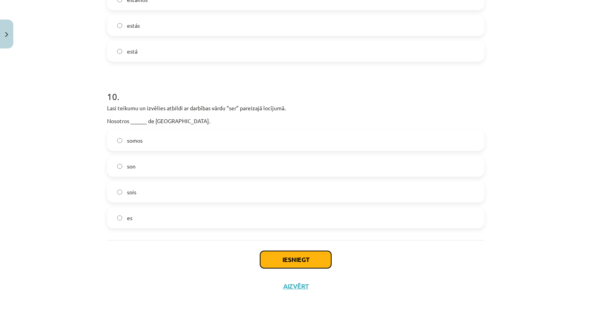
click at [287, 260] on button "Iesniegt" at bounding box center [295, 259] width 71 height 17
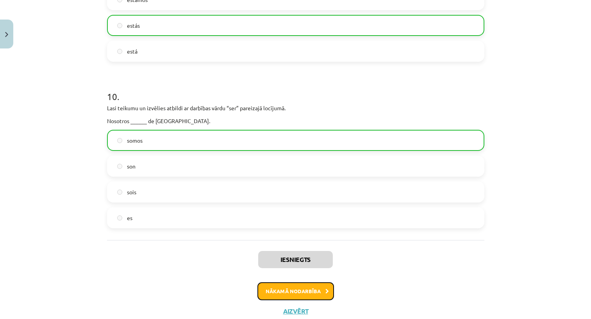
click at [303, 291] on button "Nākamā nodarbība" at bounding box center [295, 291] width 77 height 18
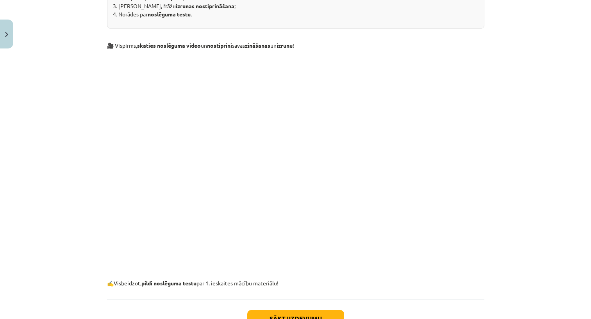
scroll to position [273, 0]
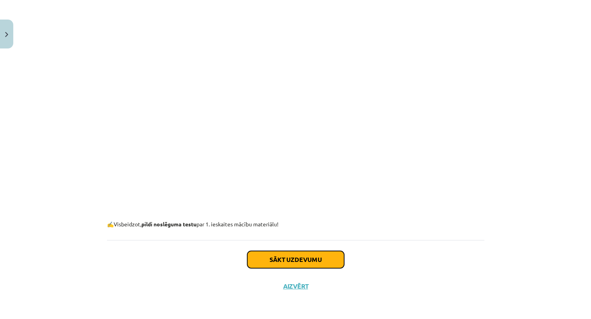
click at [296, 255] on button "Sākt uzdevumu" at bounding box center [295, 259] width 97 height 17
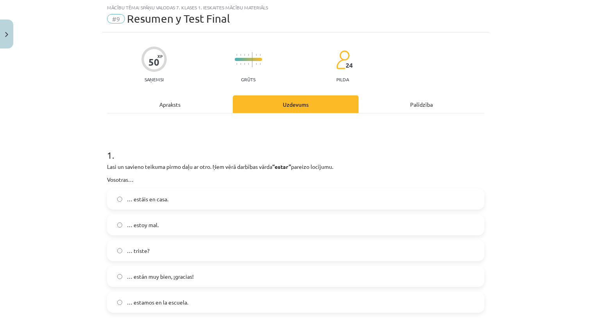
click at [280, 234] on div "… estoy mal." at bounding box center [295, 224] width 377 height 21
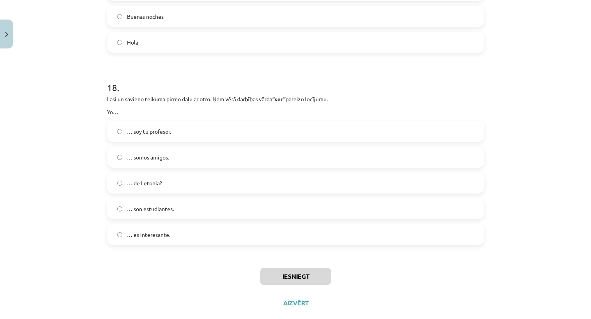
scroll to position [3365, 0]
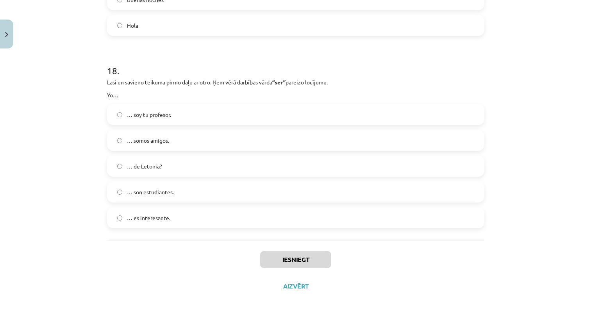
click at [279, 220] on label "… es interesante." at bounding box center [296, 218] width 376 height 20
click at [294, 254] on button "Iesniegt" at bounding box center [295, 259] width 71 height 17
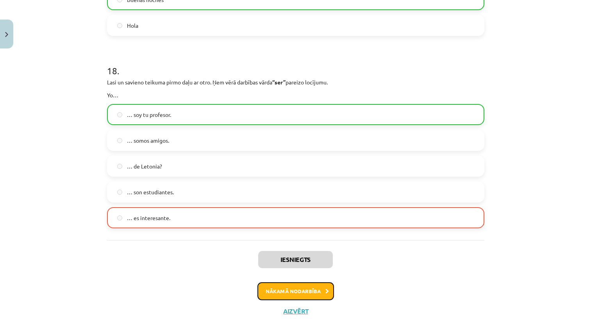
click at [305, 290] on button "Nākamā nodarbība" at bounding box center [295, 291] width 77 height 18
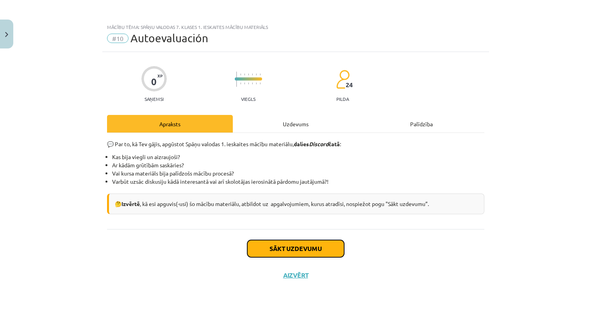
click at [313, 248] on button "Sākt uzdevumu" at bounding box center [295, 248] width 97 height 17
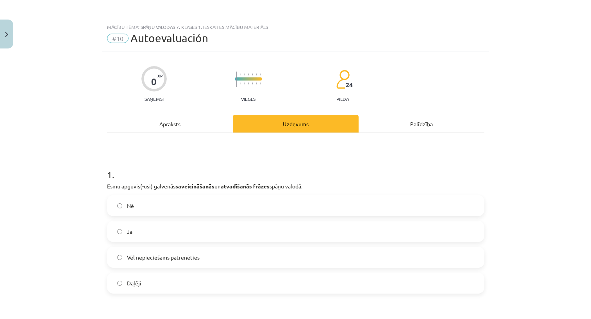
click at [184, 202] on label "Nē" at bounding box center [296, 206] width 376 height 20
click at [180, 225] on label "Jā" at bounding box center [296, 231] width 376 height 20
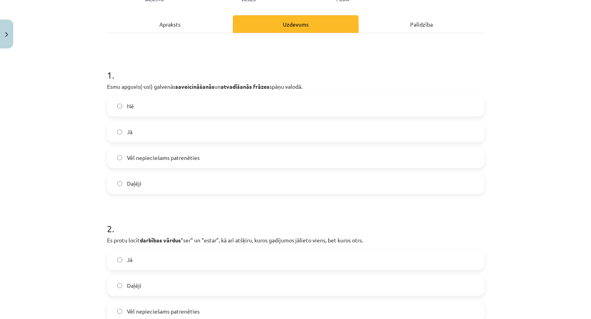
scroll to position [162, 0]
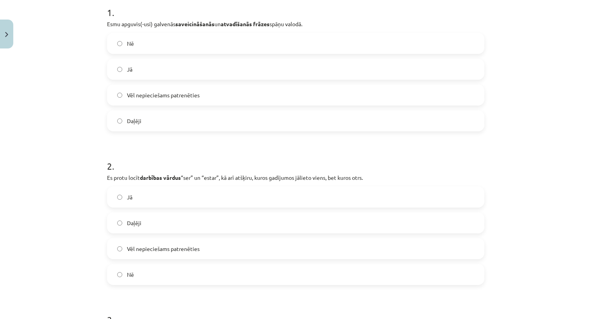
click at [180, 224] on label "Daļēji" at bounding box center [296, 223] width 376 height 20
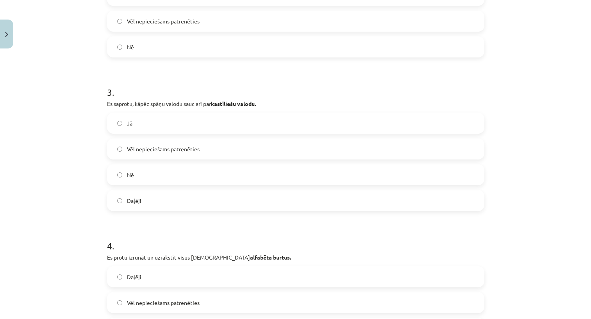
click at [182, 206] on label "Daļēji" at bounding box center [296, 201] width 376 height 20
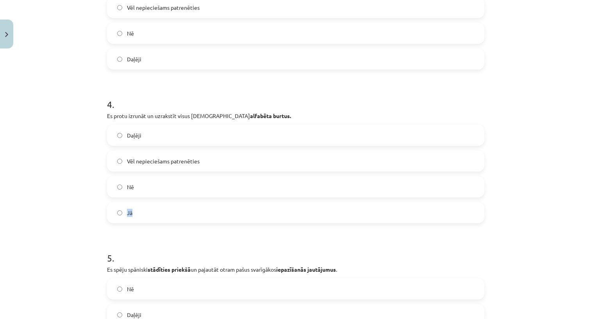
click at [182, 206] on label "Jā" at bounding box center [296, 213] width 376 height 20
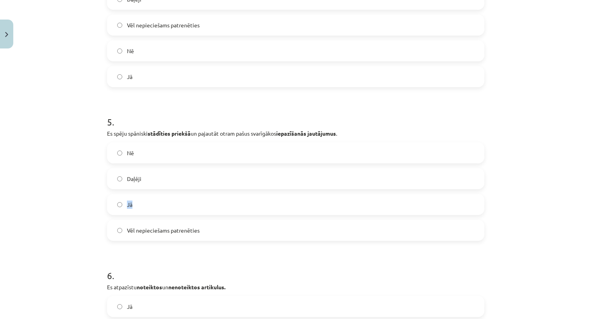
click at [182, 206] on label "Jā" at bounding box center [296, 204] width 376 height 20
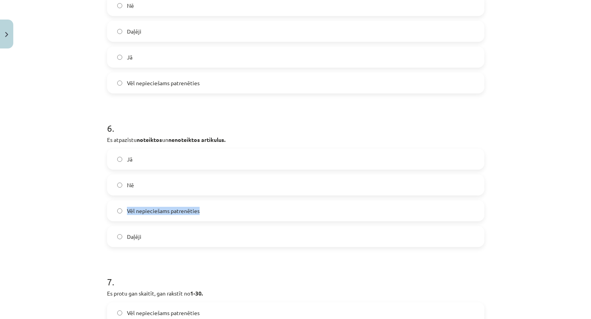
click at [182, 206] on label "Vēl nepieciešams patrenēties" at bounding box center [296, 211] width 376 height 20
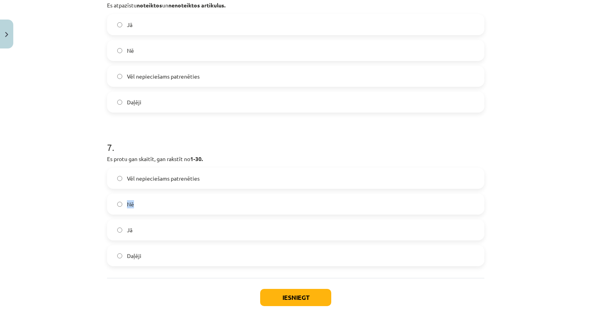
click at [182, 206] on label "Nē" at bounding box center [296, 204] width 376 height 20
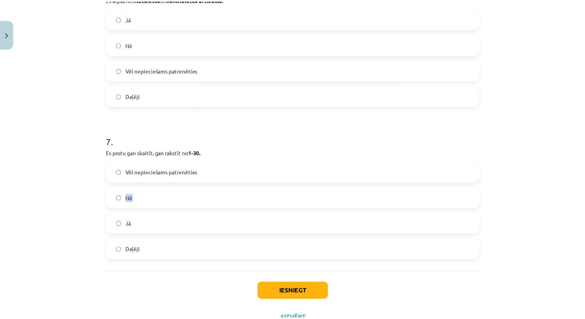
scroll to position [986, 0]
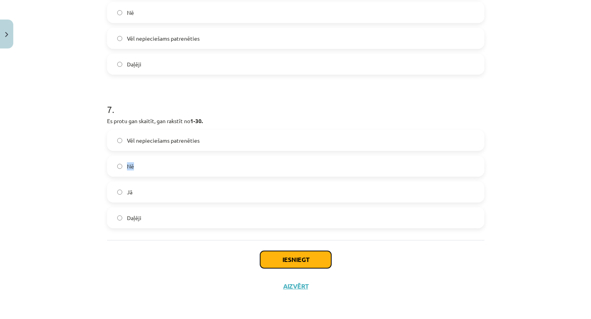
click at [274, 258] on button "Iesniegt" at bounding box center [295, 259] width 71 height 17
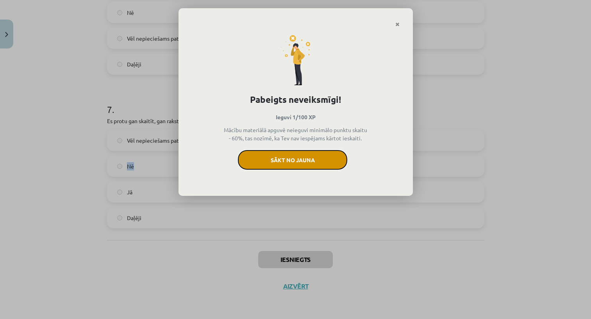
click at [305, 163] on button "Sākt no jauna" at bounding box center [292, 160] width 109 height 20
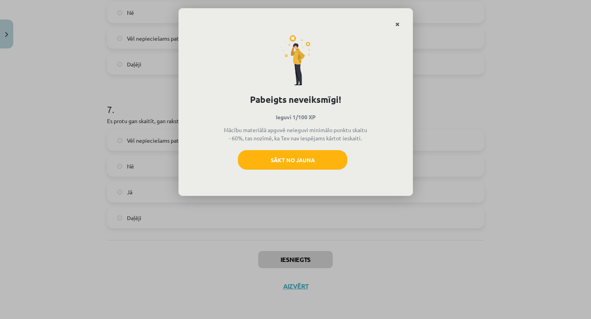
click at [395, 23] on icon "Close" at bounding box center [397, 24] width 4 height 5
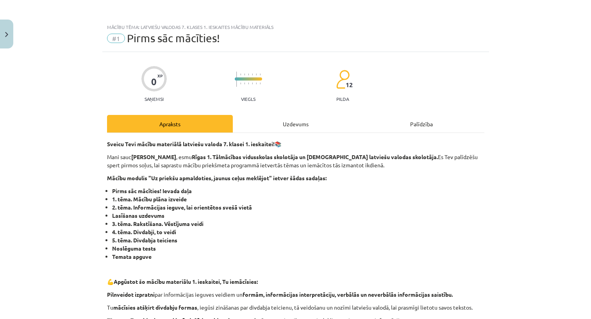
click at [284, 121] on div "Uzdevums" at bounding box center [296, 124] width 126 height 18
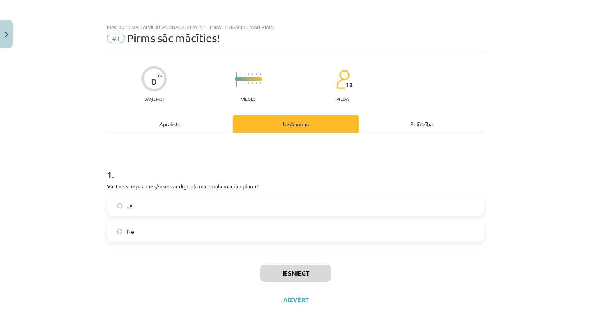
scroll to position [14, 0]
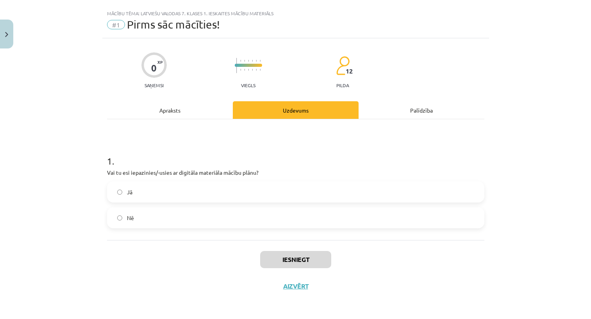
click at [211, 187] on label "Jā" at bounding box center [296, 192] width 376 height 20
click at [294, 264] on button "Iesniegt" at bounding box center [295, 259] width 71 height 17
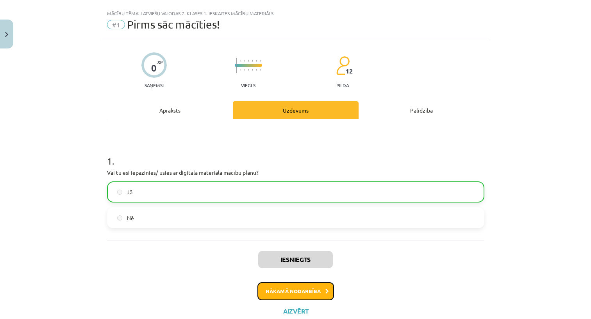
click at [289, 295] on button "Nākamā nodarbība" at bounding box center [295, 291] width 77 height 18
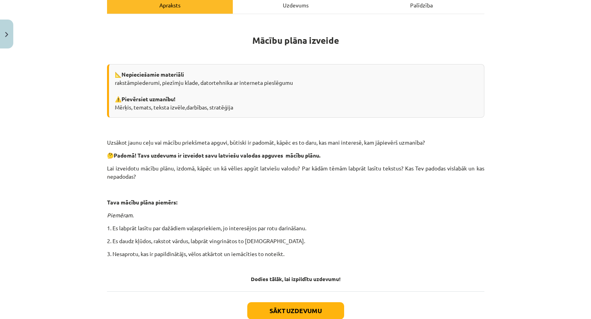
scroll to position [169, 0]
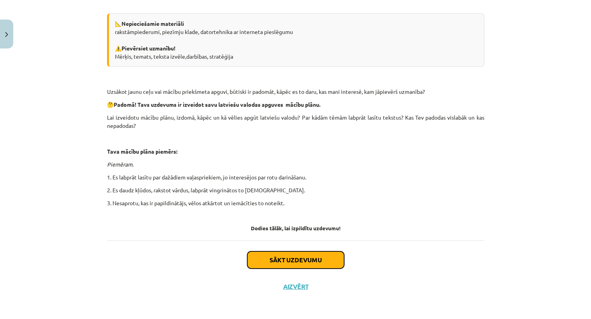
click at [290, 256] on button "Sākt uzdevumu" at bounding box center [295, 259] width 97 height 17
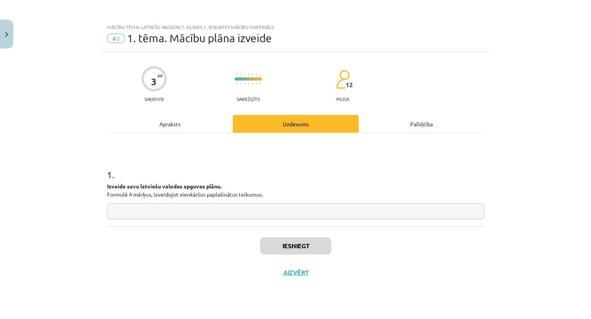
scroll to position [0, 0]
click at [291, 203] on input "text" at bounding box center [295, 211] width 377 height 16
type input "**"
click at [291, 249] on button "Iesniegt" at bounding box center [295, 245] width 71 height 17
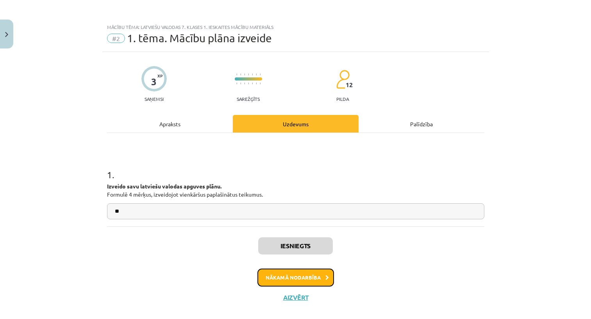
click at [298, 274] on button "Nākamā nodarbība" at bounding box center [295, 277] width 77 height 18
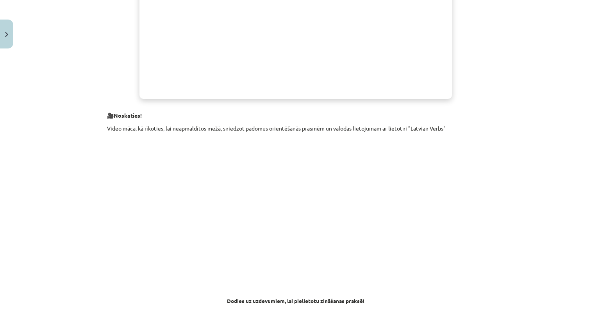
scroll to position [415, 0]
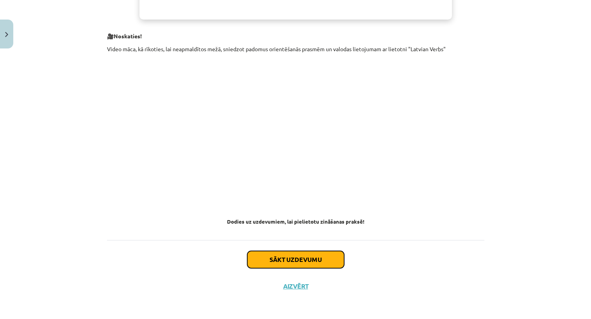
click at [307, 257] on button "Sākt uzdevumu" at bounding box center [295, 259] width 97 height 17
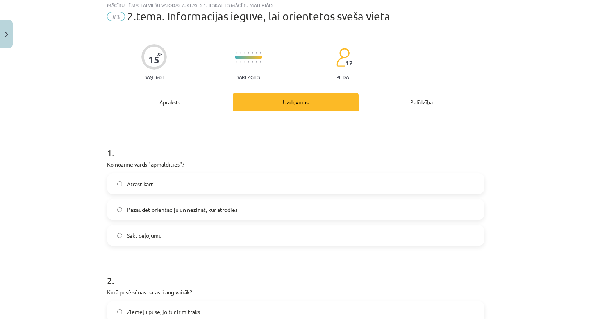
scroll to position [20, 0]
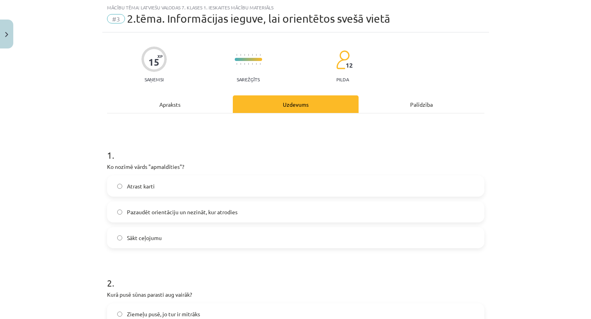
click at [255, 198] on div "Atrast karti Pazaudēt orientāciju un nezināt, kur atrodies  Sākt ceļojumu" at bounding box center [295, 211] width 377 height 73
click at [256, 205] on label "Pazaudēt orientāciju un nezināt, kur atrodies" at bounding box center [296, 212] width 376 height 20
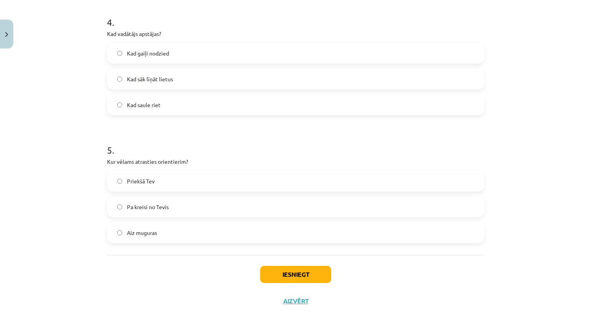
scroll to position [550, 0]
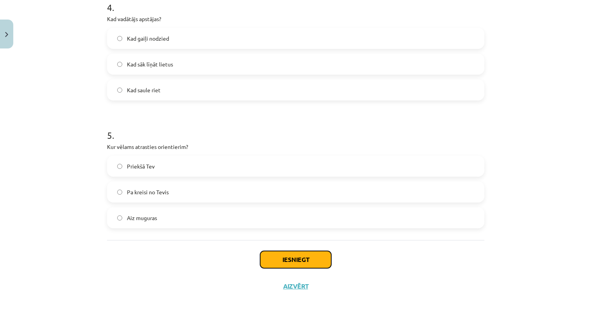
click at [305, 255] on button "Iesniegt" at bounding box center [295, 259] width 71 height 17
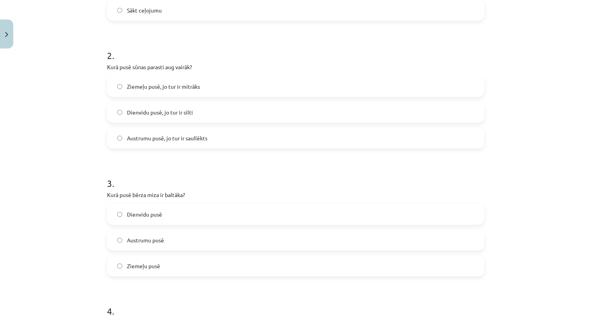
scroll to position [0, 0]
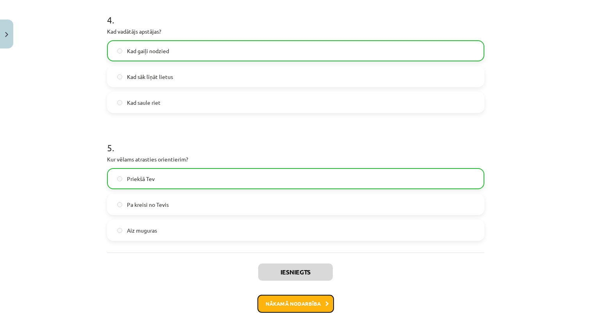
click at [291, 299] on button "Nākamā nodarbība" at bounding box center [295, 303] width 77 height 18
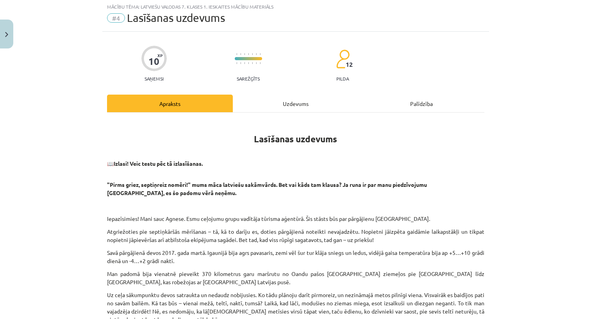
scroll to position [20, 0]
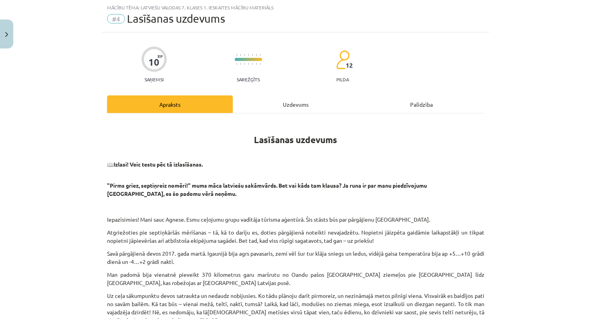
click at [294, 105] on div "Uzdevums" at bounding box center [296, 104] width 126 height 18
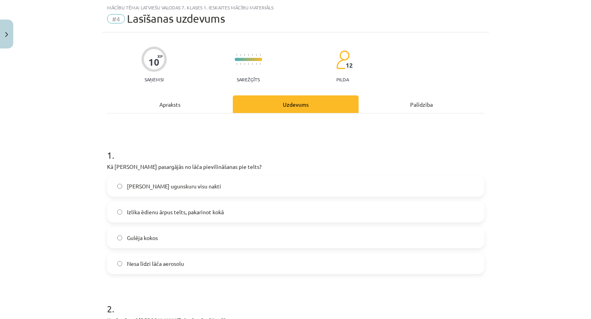
click at [266, 185] on label "[PERSON_NAME] ugunskuru visu nakti" at bounding box center [296, 186] width 376 height 20
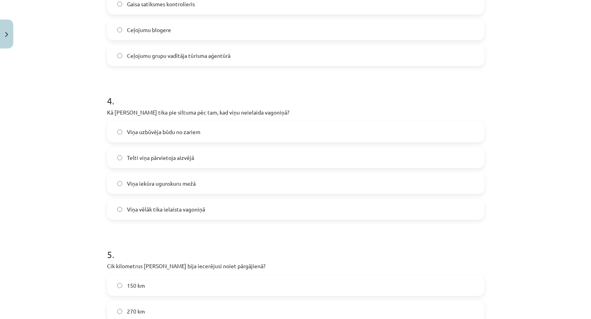
scroll to position [679, 0]
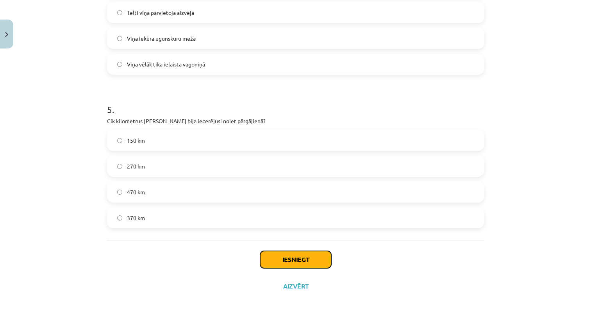
click at [316, 263] on button "Iesniegt" at bounding box center [295, 259] width 71 height 17
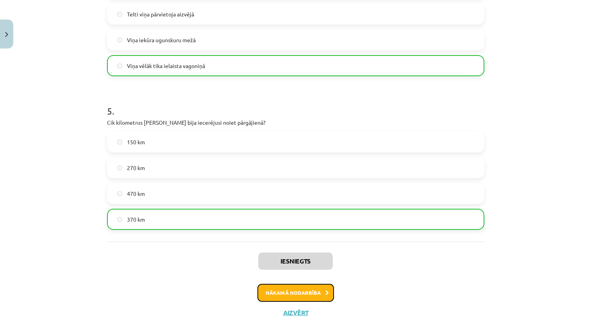
click at [284, 296] on button "Nākamā nodarbība" at bounding box center [295, 292] width 77 height 18
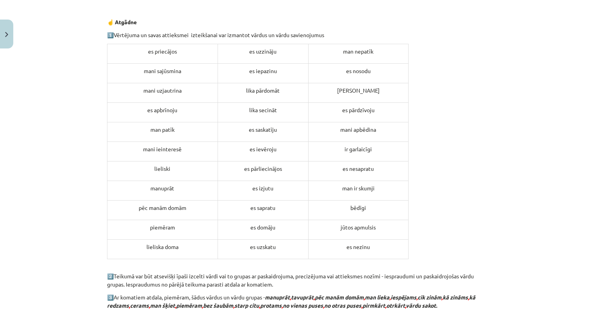
scroll to position [794, 0]
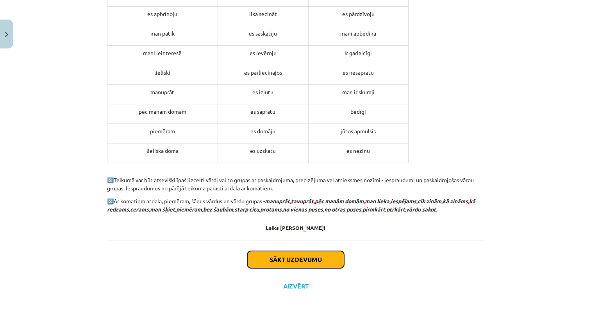
click at [306, 258] on button "Sākt uzdevumu" at bounding box center [295, 259] width 97 height 17
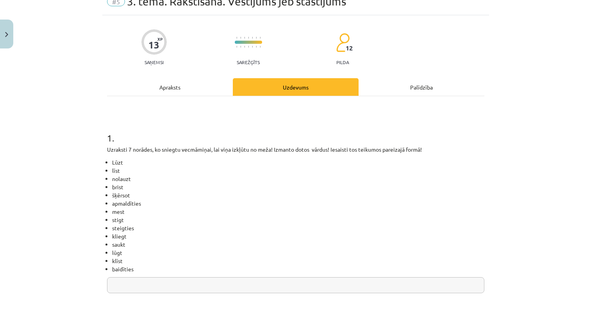
scroll to position [20, 0]
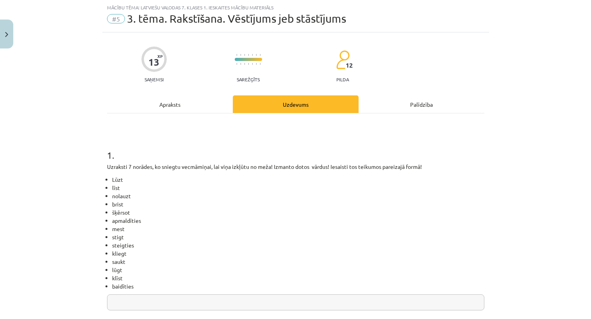
click at [263, 300] on input "text" at bounding box center [295, 302] width 377 height 16
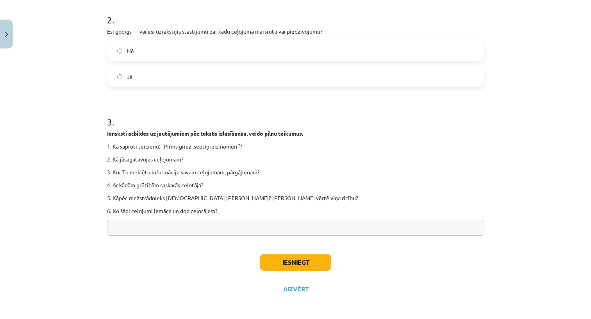
scroll to position [347, 0]
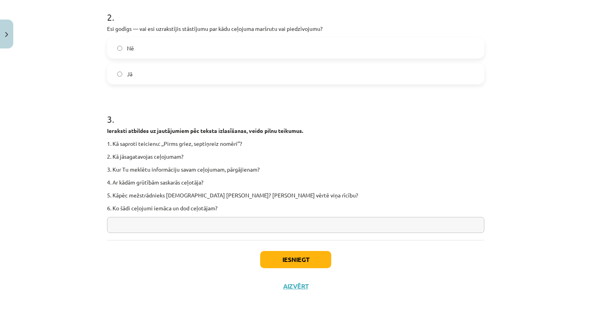
type input "*"
click at [273, 264] on button "Iesniegt" at bounding box center [295, 259] width 71 height 17
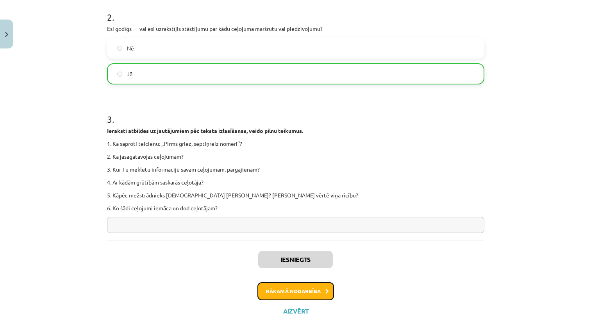
click at [283, 292] on button "Nākamā nodarbība" at bounding box center [295, 291] width 77 height 18
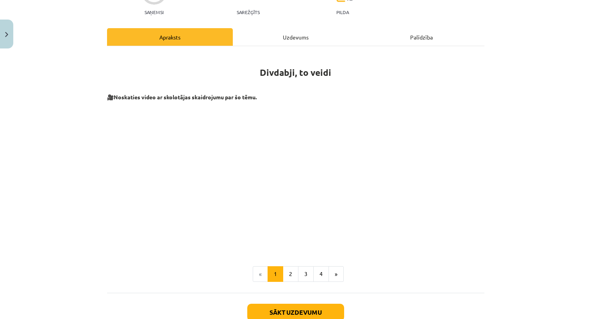
scroll to position [128, 0]
